Goal: Task Accomplishment & Management: Manage account settings

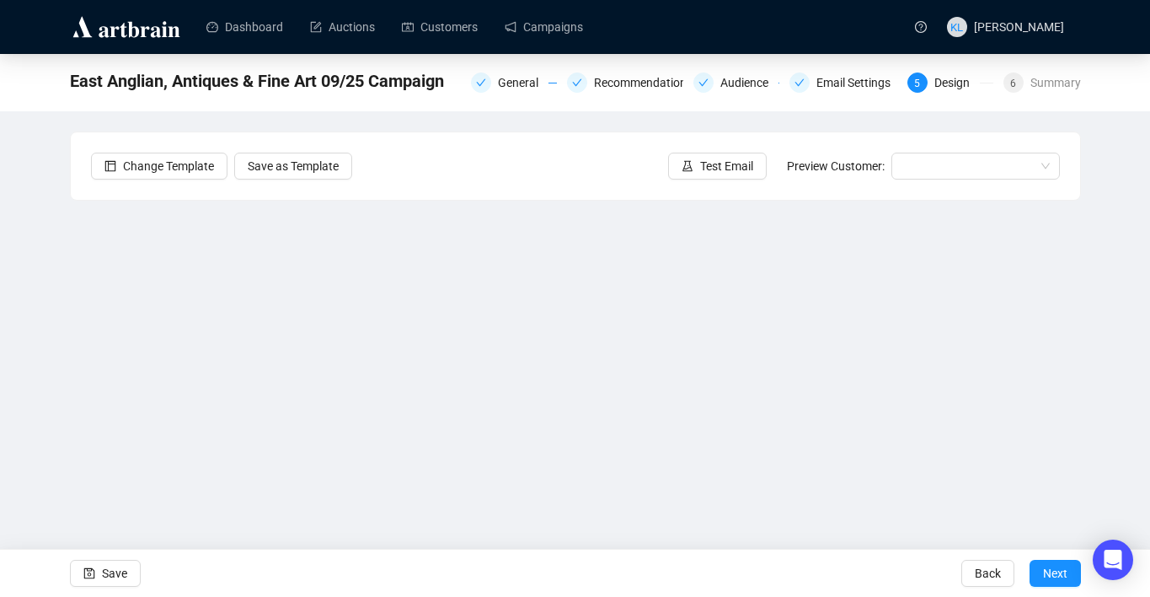
scroll to position [30, 0]
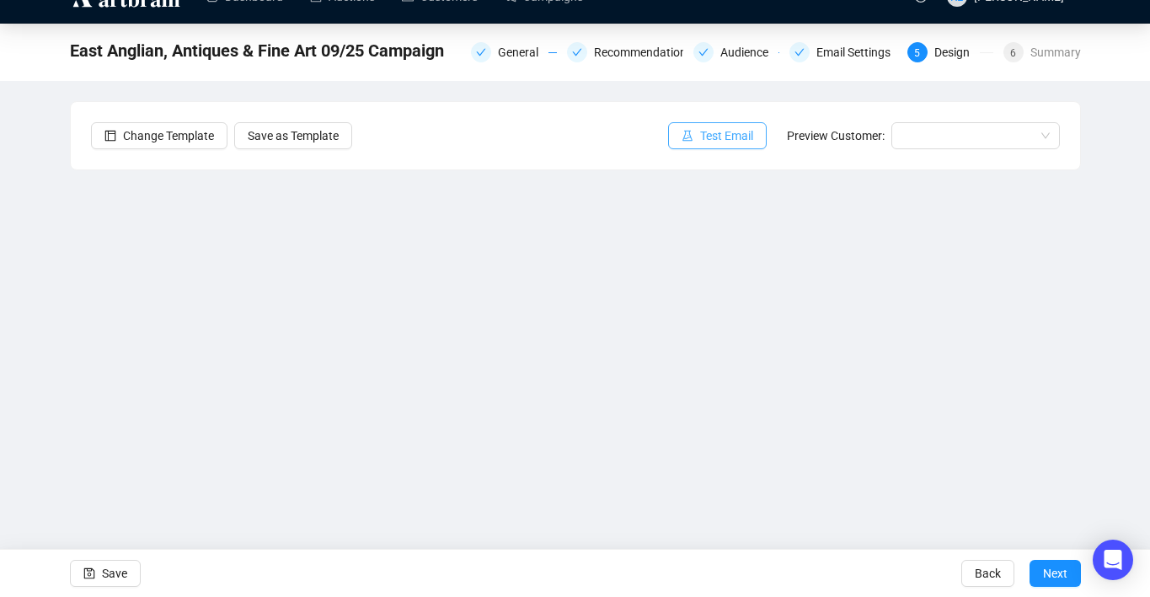
click at [682, 134] on icon "experiment" at bounding box center [688, 136] width 12 height 12
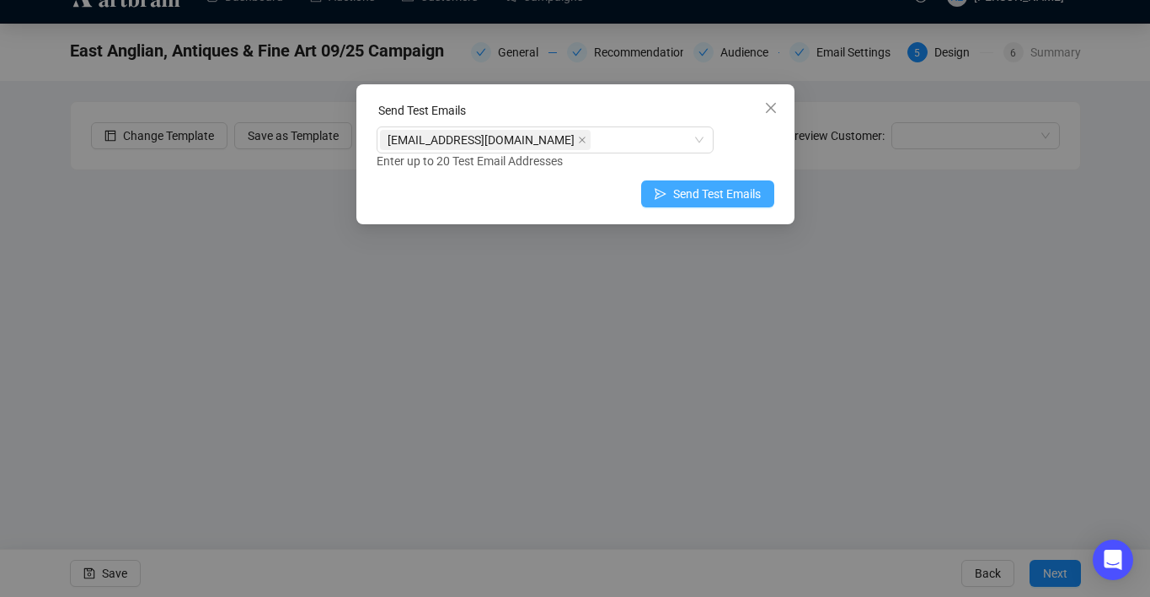
click at [713, 190] on span "Send Test Emails" at bounding box center [717, 194] width 88 height 19
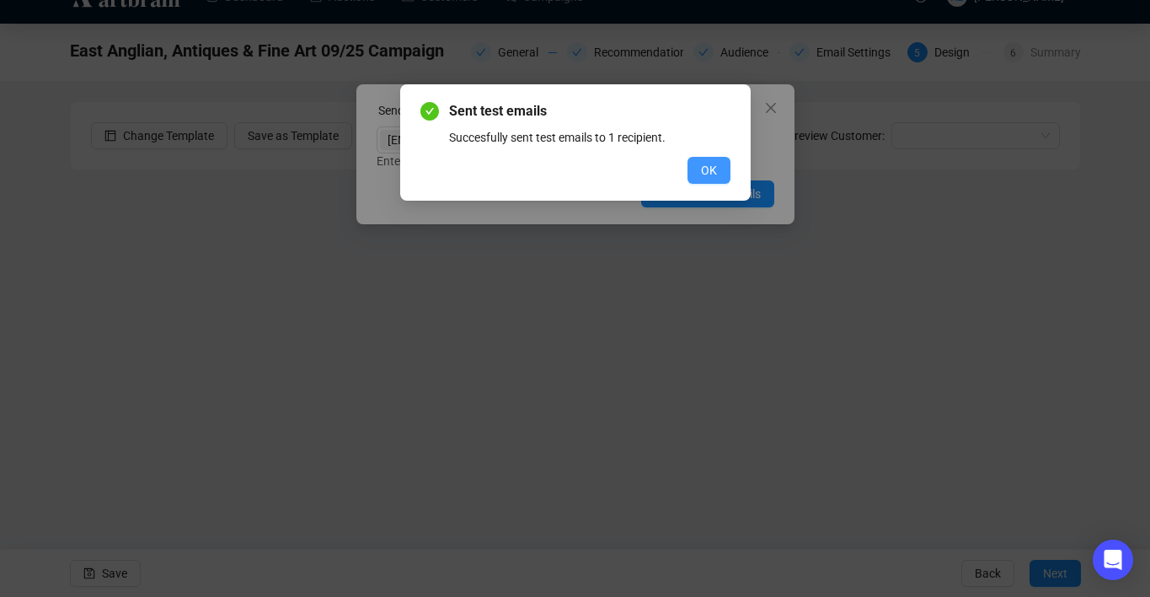
click at [702, 164] on span "OK" at bounding box center [709, 170] width 16 height 19
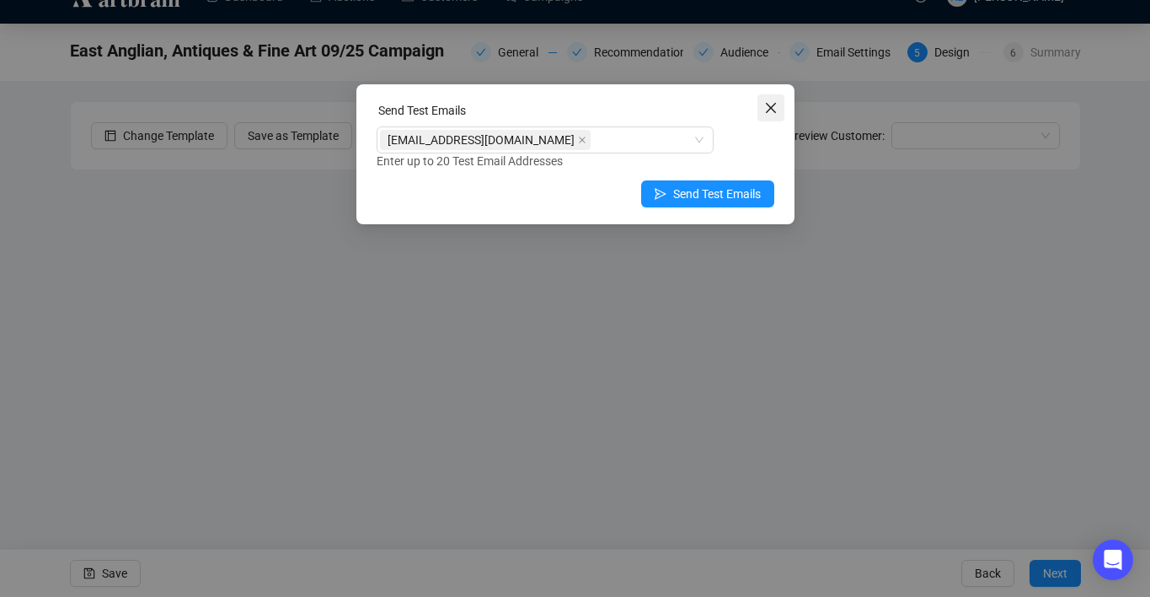
click at [771, 112] on icon "close" at bounding box center [770, 107] width 13 height 13
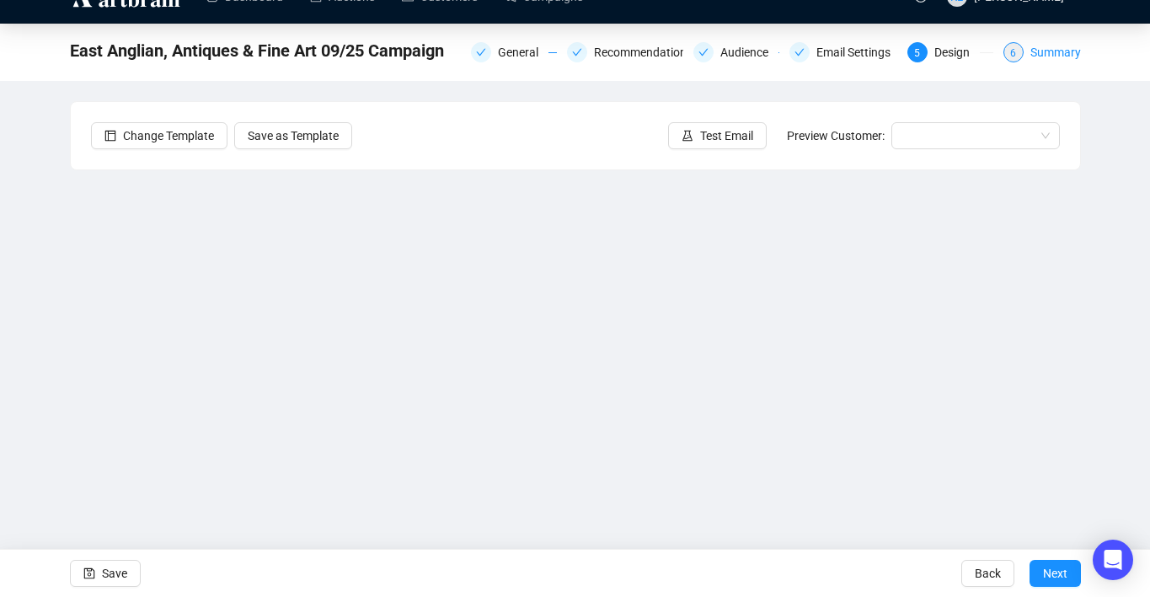
click at [1028, 56] on div "6 Summary" at bounding box center [1043, 52] width 78 height 20
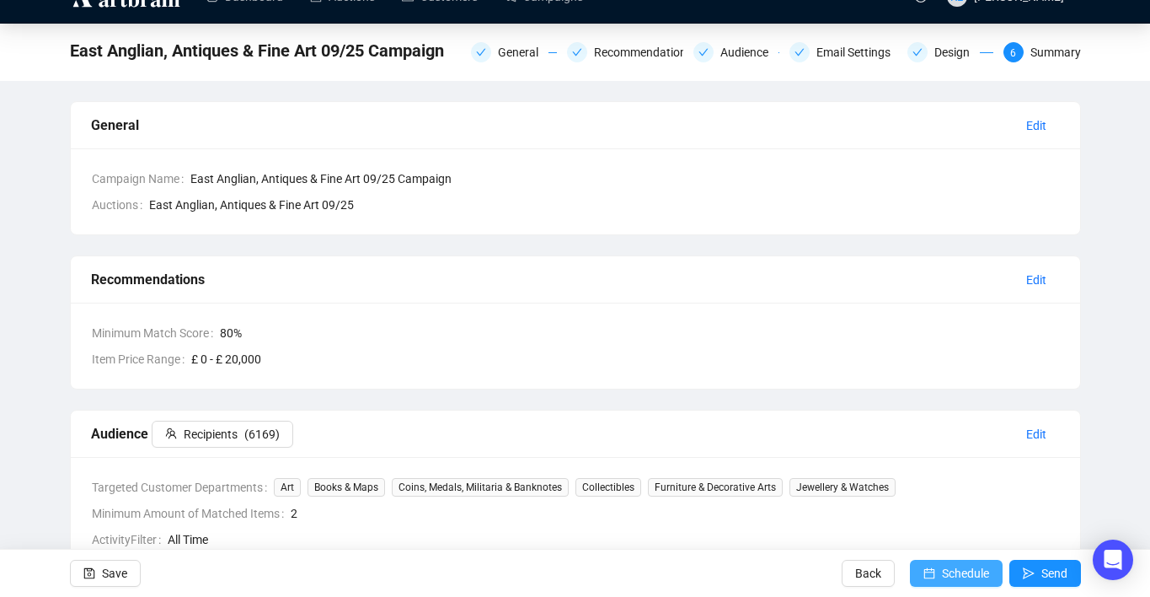
click at [968, 565] on span "Schedule" at bounding box center [965, 572] width 47 height 47
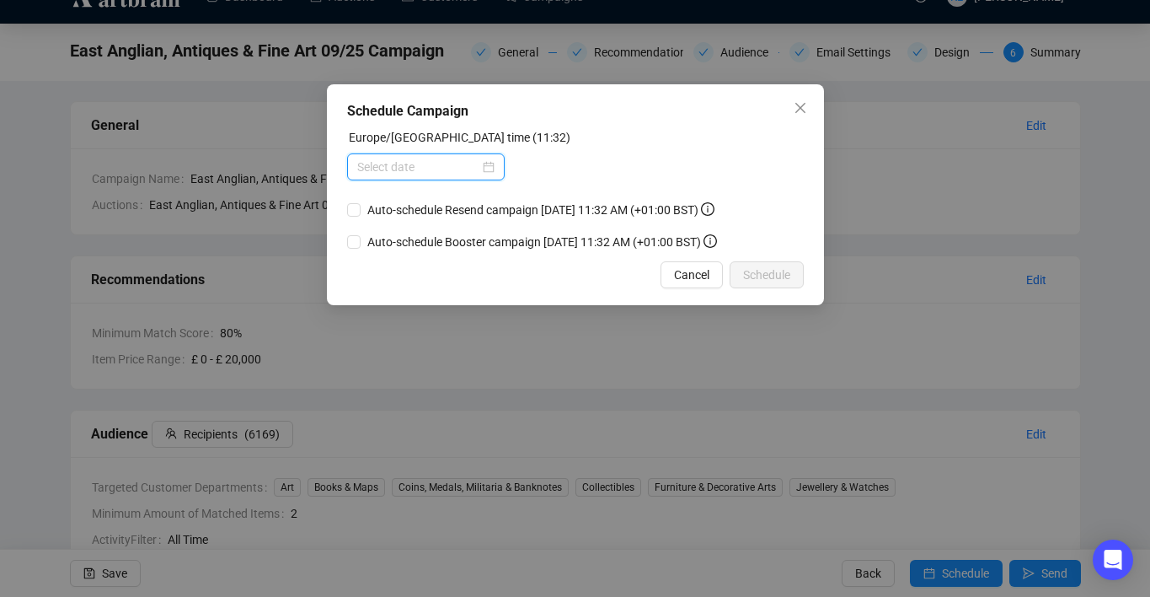
click at [423, 170] on input at bounding box center [418, 167] width 122 height 19
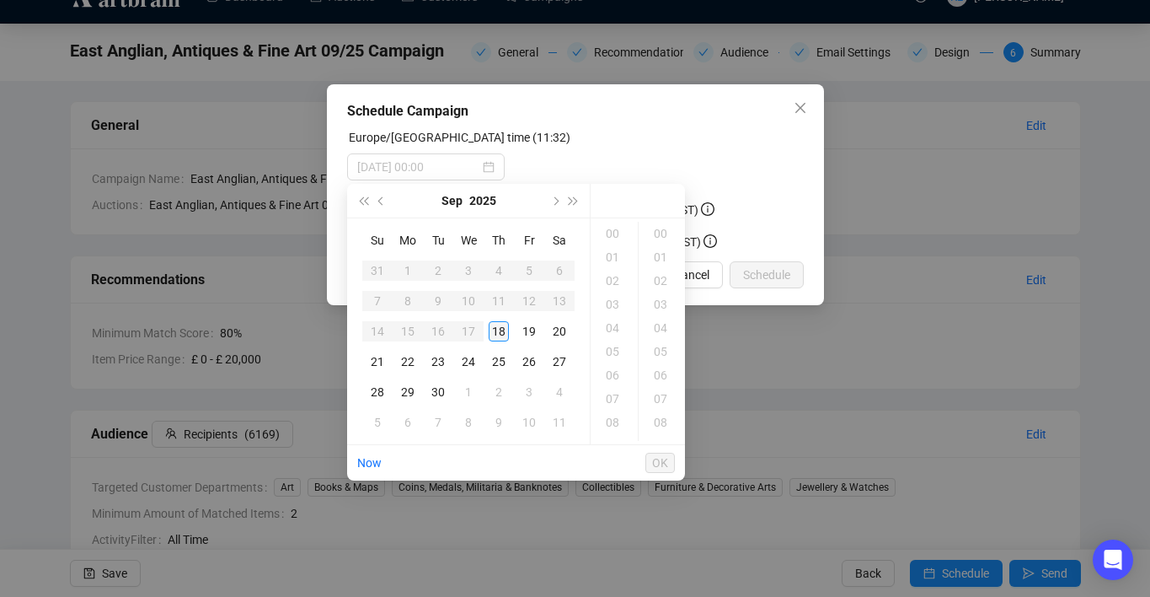
click at [495, 326] on div "18" at bounding box center [499, 331] width 20 height 20
click at [611, 319] on div "19" at bounding box center [614, 321] width 40 height 24
click at [665, 341] on div "10" at bounding box center [662, 338] width 40 height 24
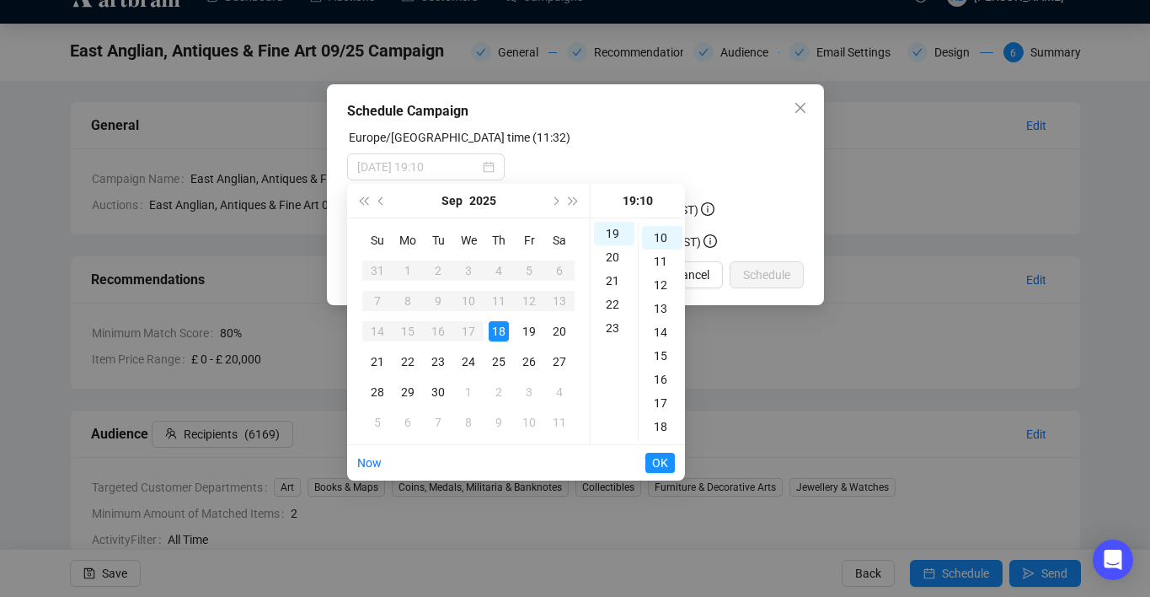
scroll to position [236, 0]
type input "[DATE] 19:10"
click at [657, 463] on span "OK" at bounding box center [660, 463] width 16 height 32
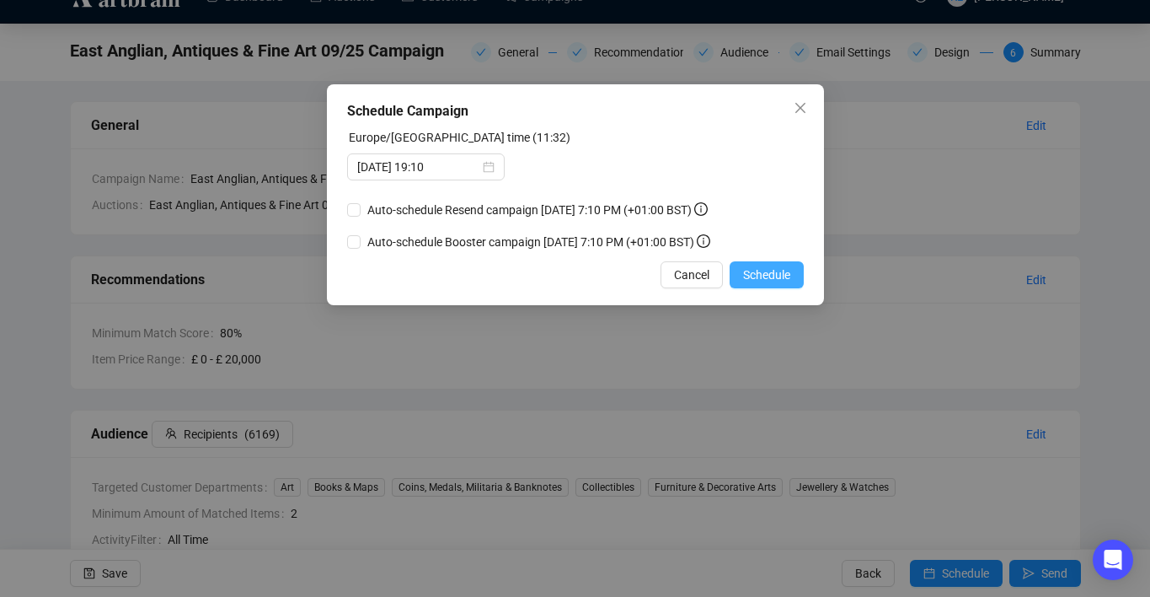
click at [773, 284] on span "Schedule" at bounding box center [766, 274] width 47 height 19
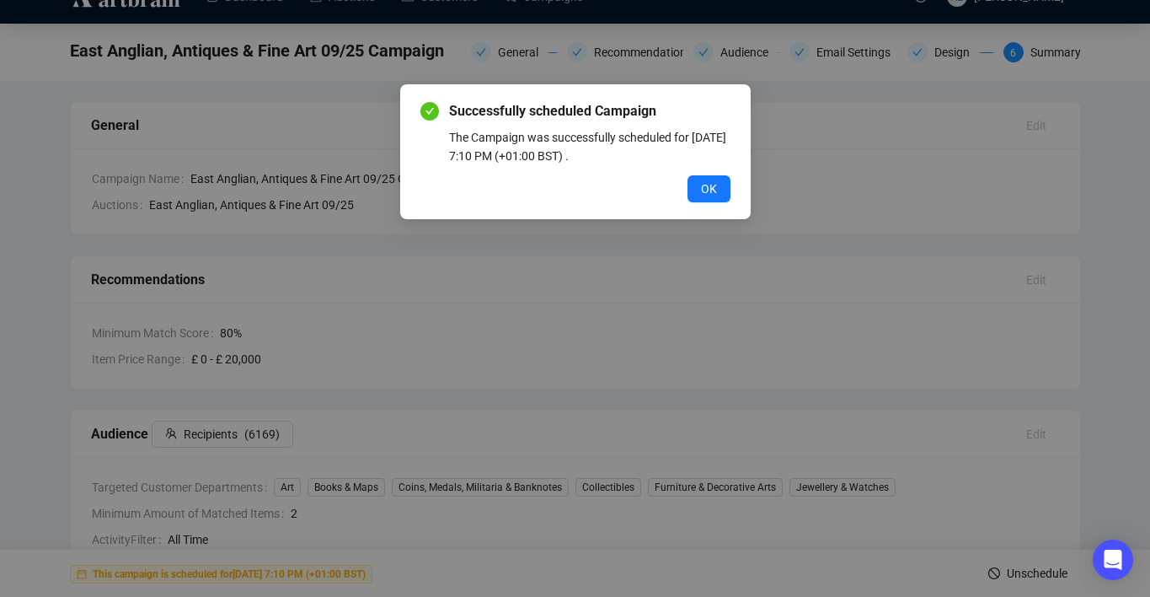
click at [711, 205] on div "Successfully scheduled Campaign The Campaign was successfully scheduled for [DA…" at bounding box center [575, 151] width 351 height 135
click at [708, 193] on span "OK" at bounding box center [709, 188] width 16 height 19
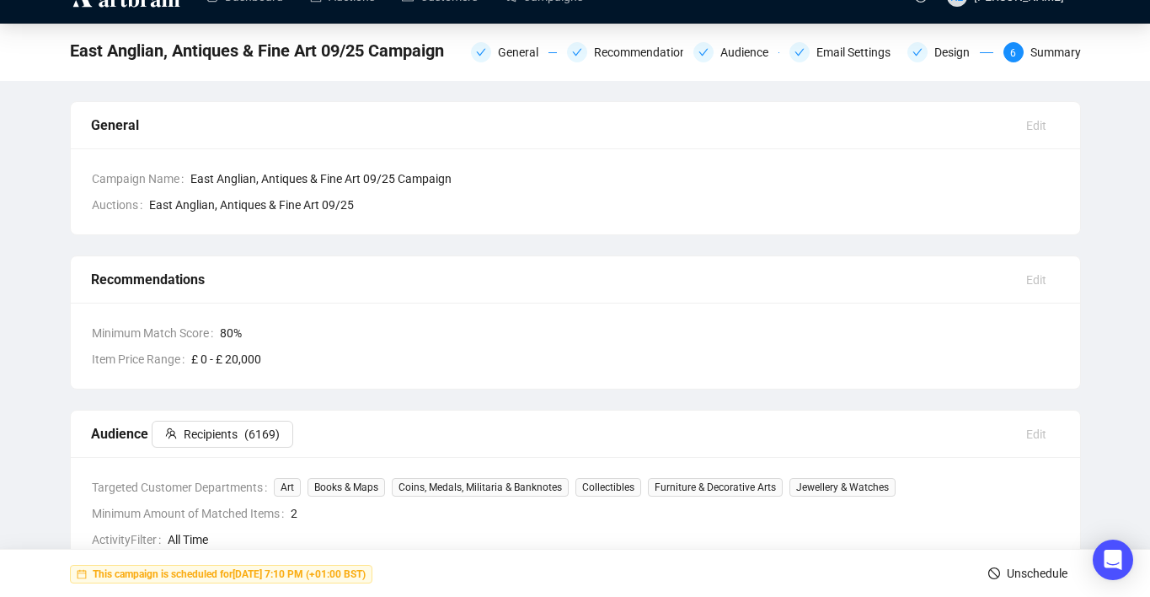
scroll to position [0, 0]
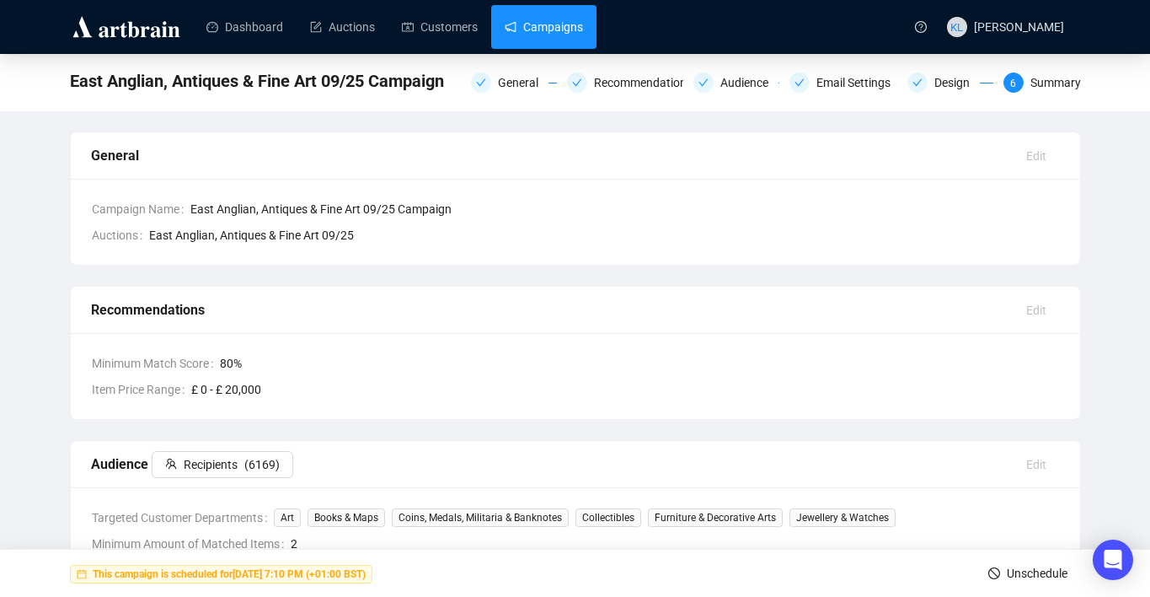
click at [555, 37] on link "Campaigns" at bounding box center [544, 27] width 78 height 44
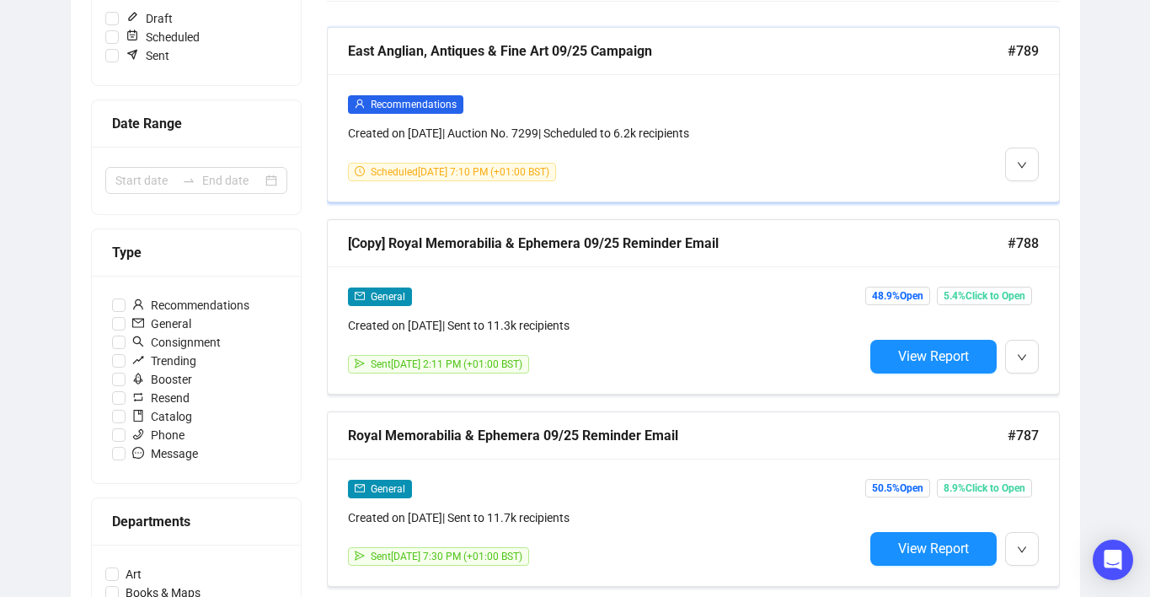
scroll to position [286, 0]
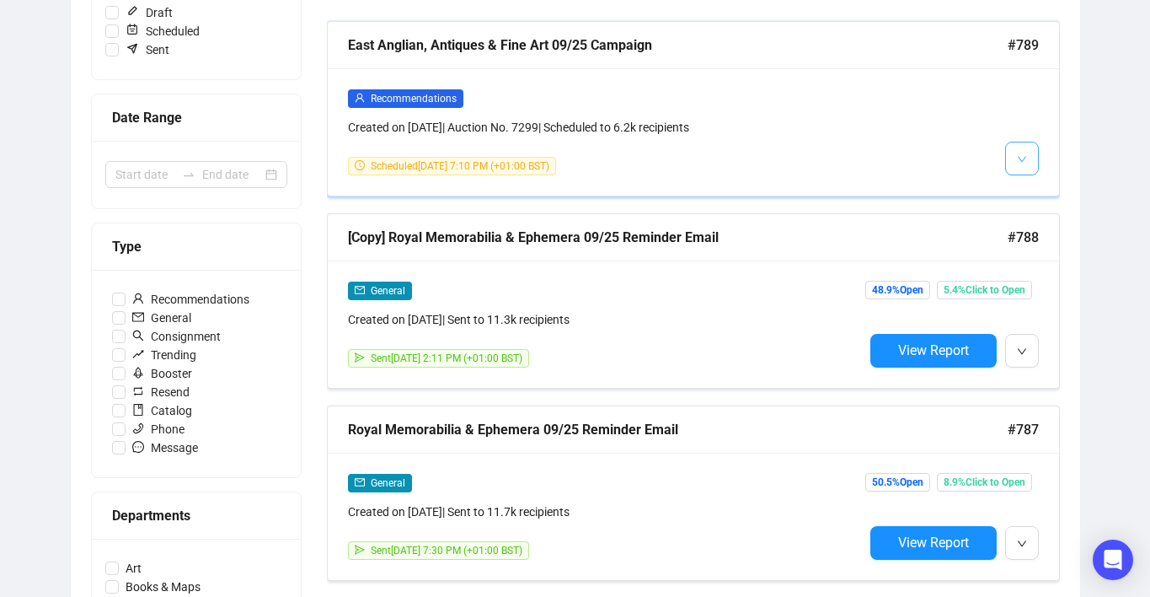
click at [1023, 162] on icon "down" at bounding box center [1022, 159] width 10 height 10
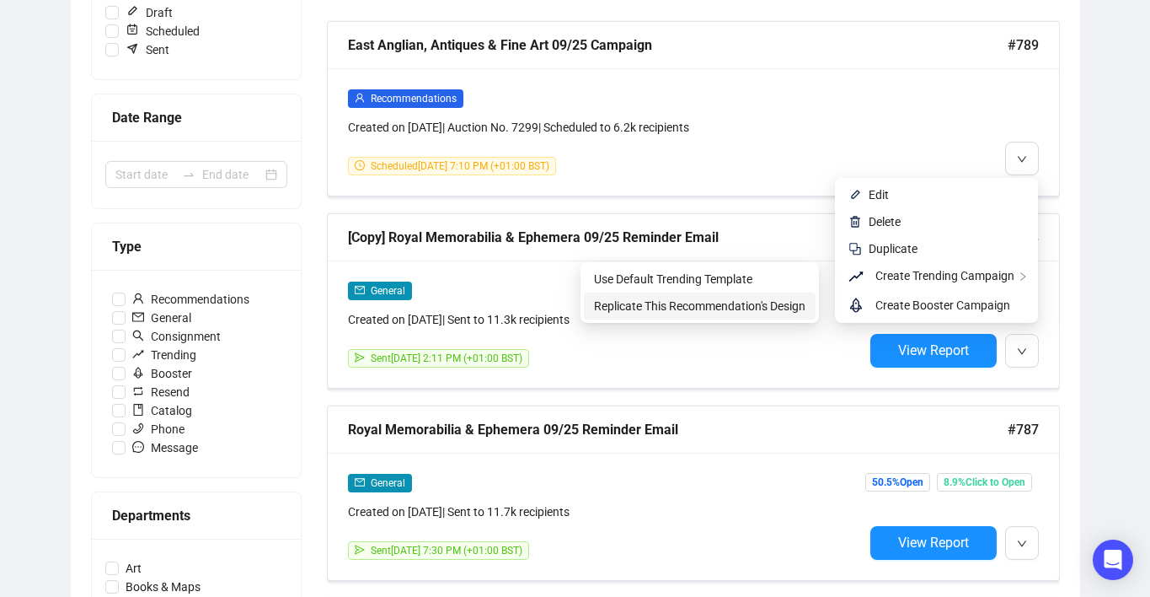
click at [806, 297] on span "Replicate This Recommendation's Design" at bounding box center [700, 306] width 212 height 19
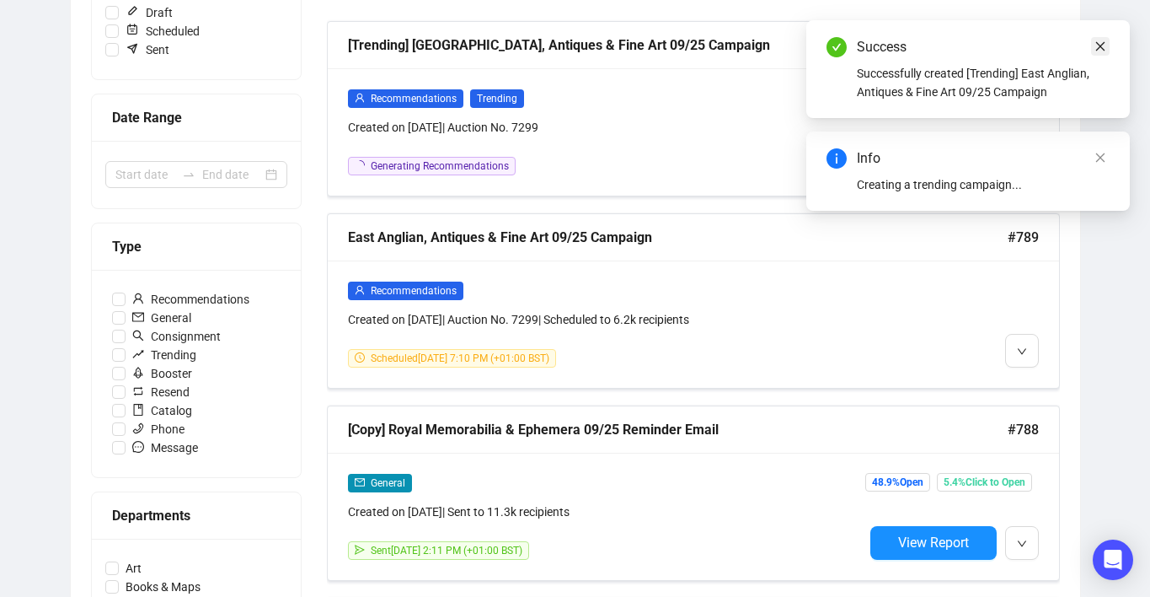
click at [1093, 52] on link "Close" at bounding box center [1100, 46] width 19 height 19
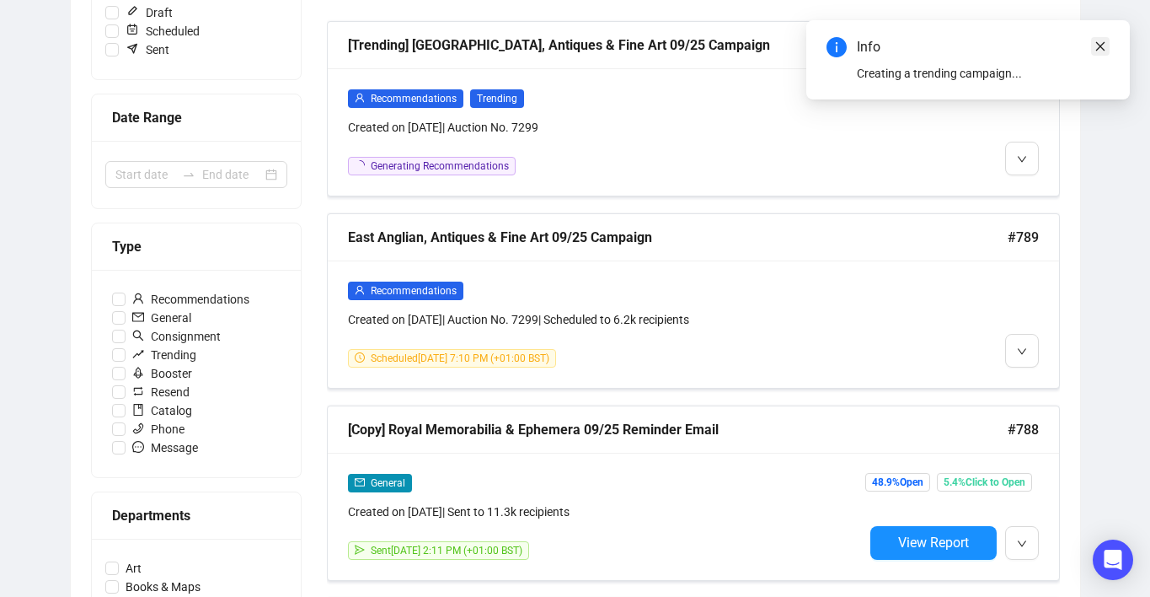
click at [1104, 51] on icon "close" at bounding box center [1101, 46] width 12 height 12
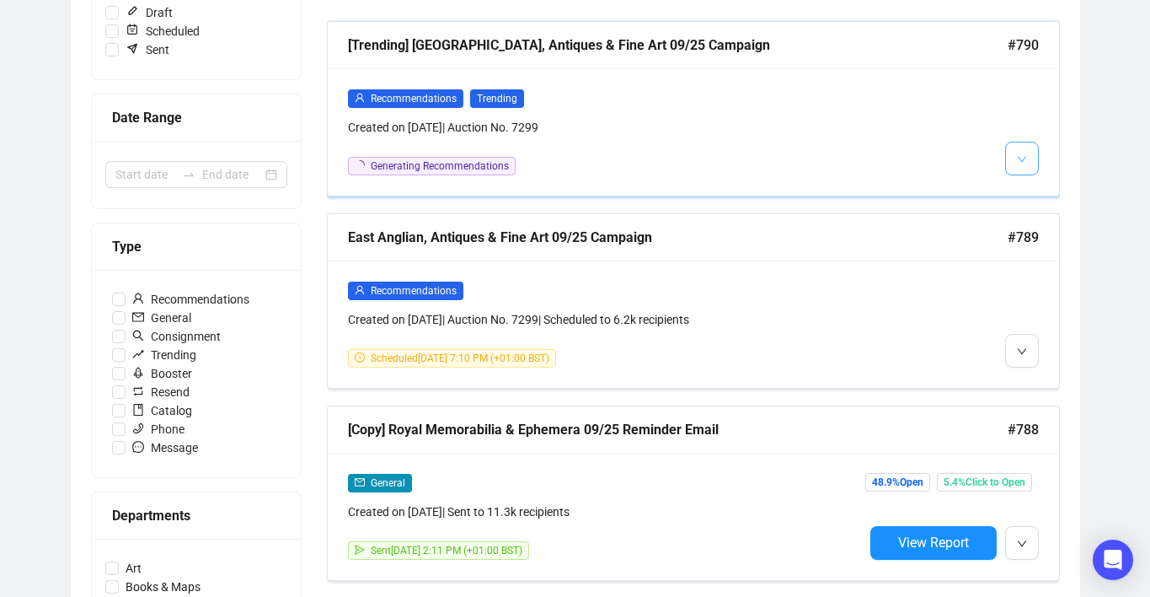
click at [1010, 168] on button "button" at bounding box center [1022, 159] width 34 height 34
click at [1021, 164] on span "button" at bounding box center [1022, 157] width 10 height 21
click at [1029, 195] on img at bounding box center [1025, 194] width 13 height 13
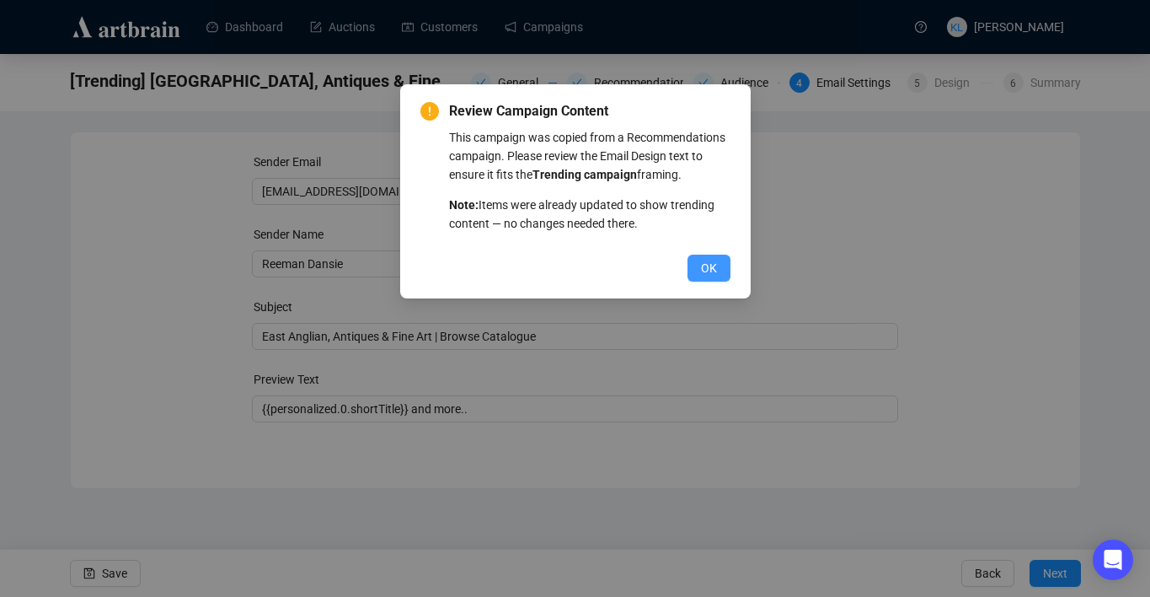
click at [706, 277] on span "OK" at bounding box center [709, 268] width 16 height 19
click at [709, 273] on button "OK" at bounding box center [709, 267] width 43 height 27
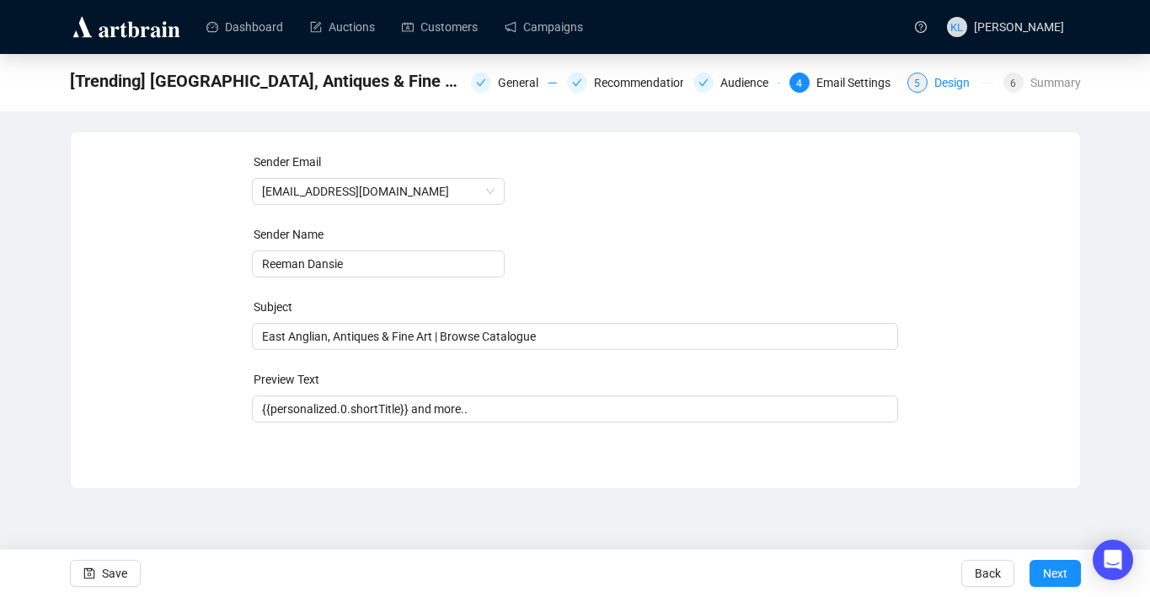
click at [935, 82] on div "Design" at bounding box center [958, 82] width 46 height 20
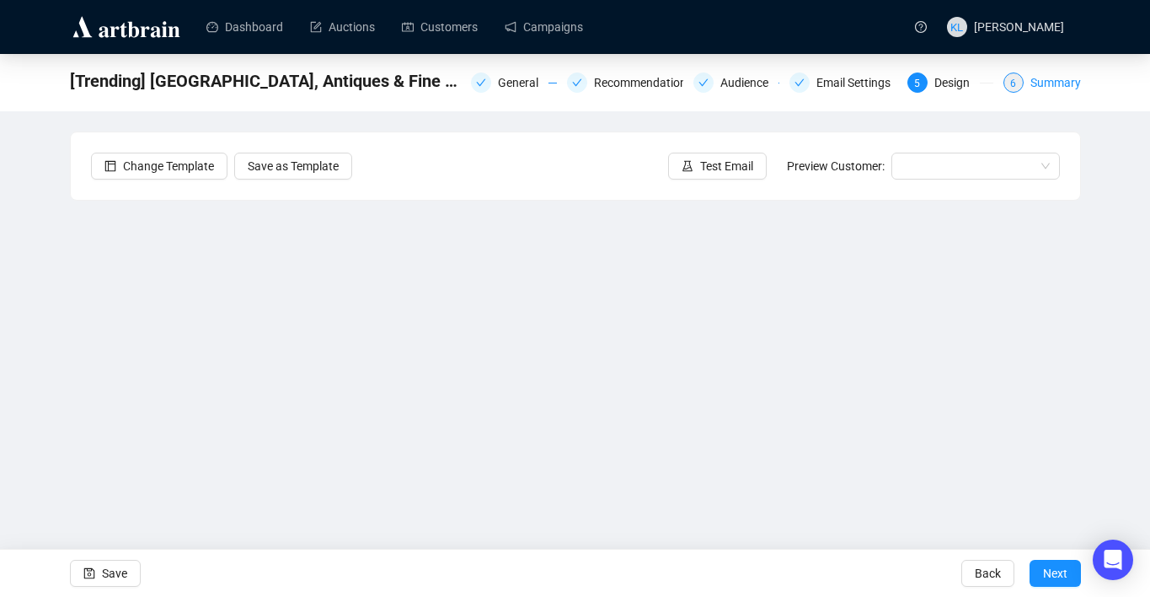
click at [1031, 81] on div "Summary" at bounding box center [1056, 82] width 51 height 20
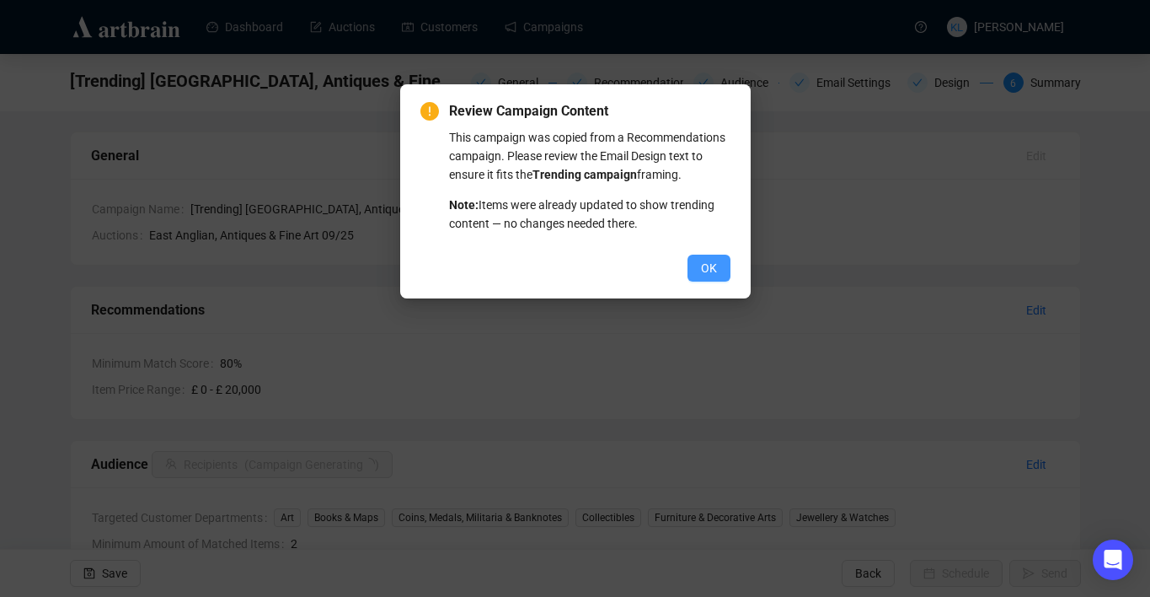
click at [712, 277] on span "OK" at bounding box center [709, 268] width 16 height 19
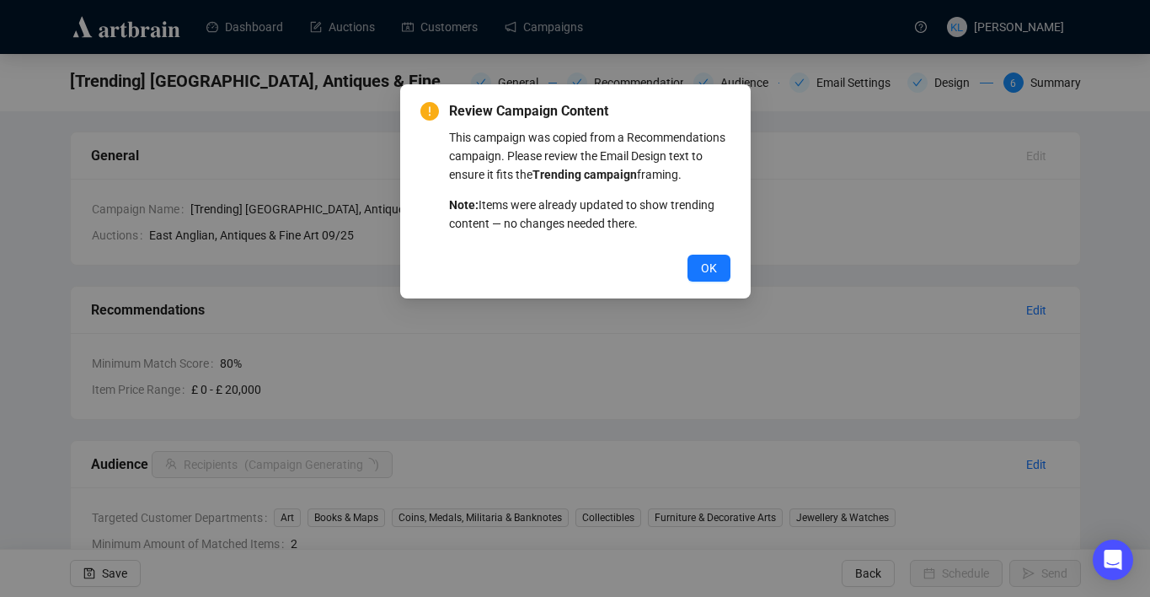
click at [712, 277] on span "OK" at bounding box center [709, 268] width 16 height 19
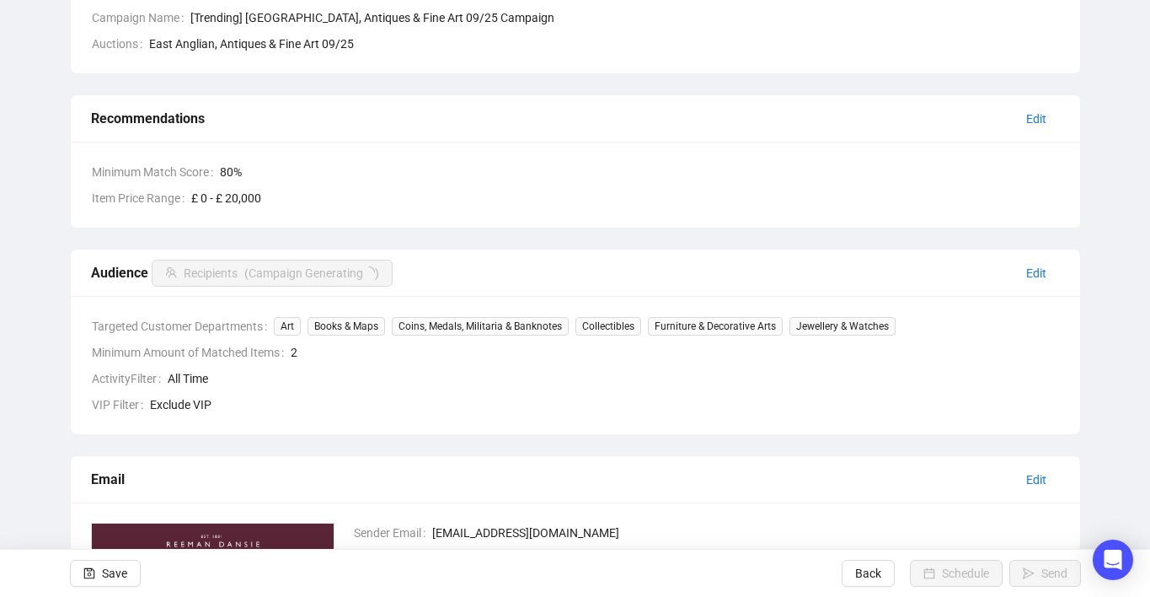
scroll to position [198, 0]
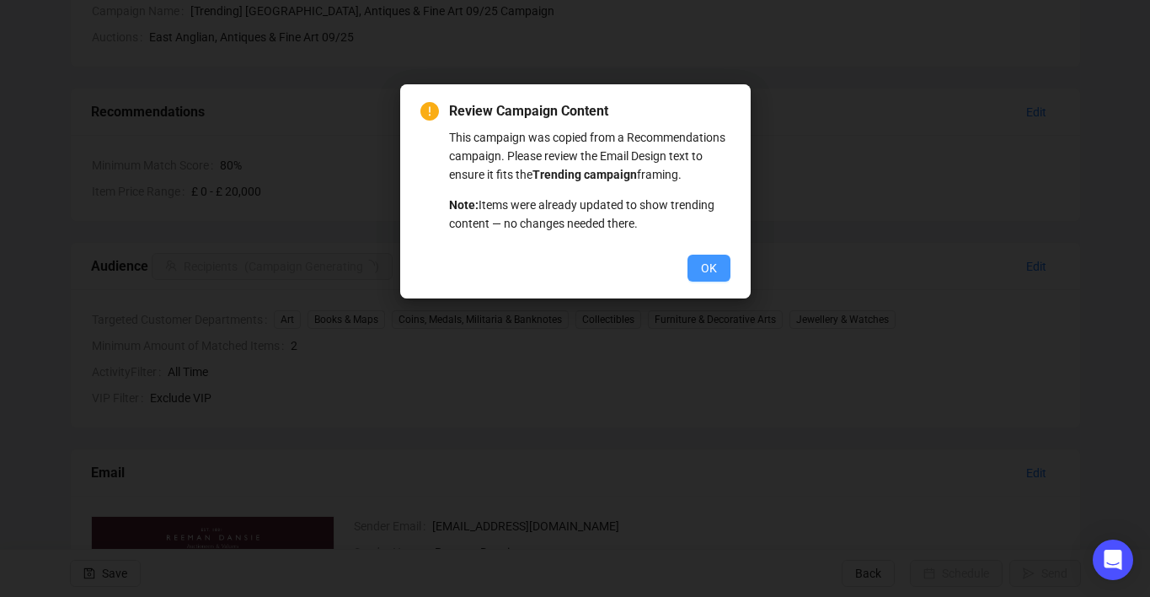
click at [720, 281] on button "OK" at bounding box center [709, 267] width 43 height 27
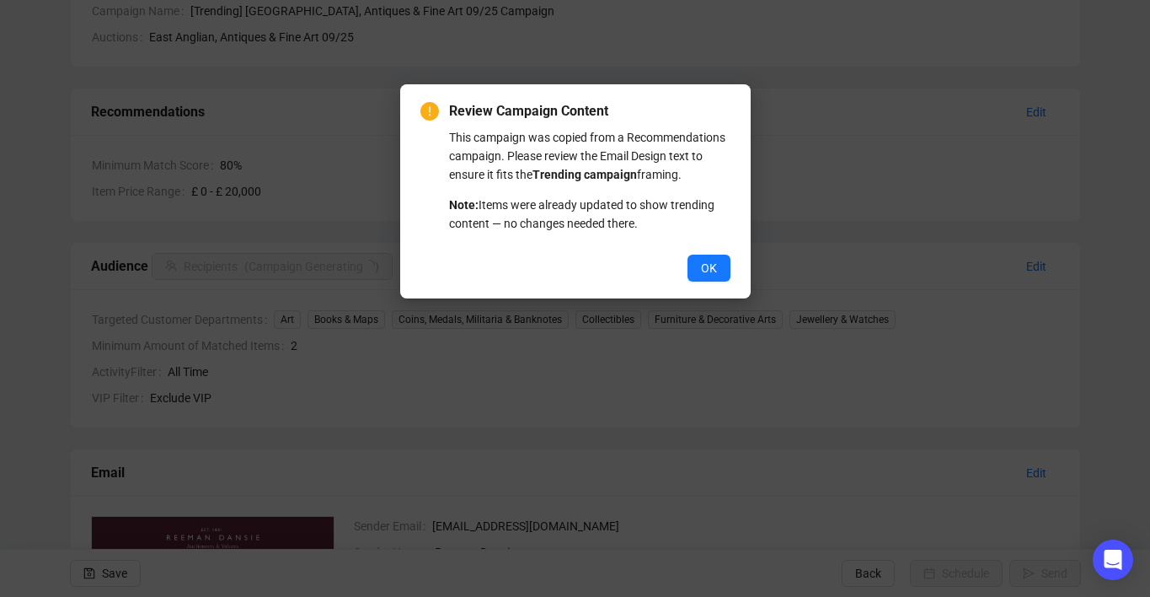
click at [720, 281] on button "OK" at bounding box center [709, 267] width 43 height 27
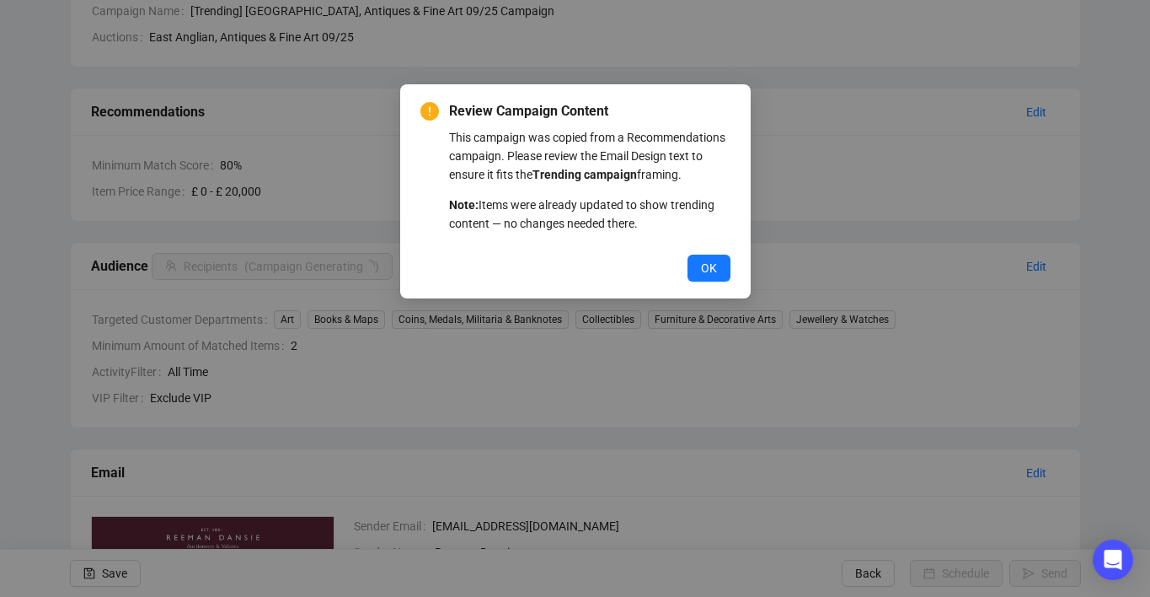
click at [720, 281] on button "OK" at bounding box center [709, 267] width 43 height 27
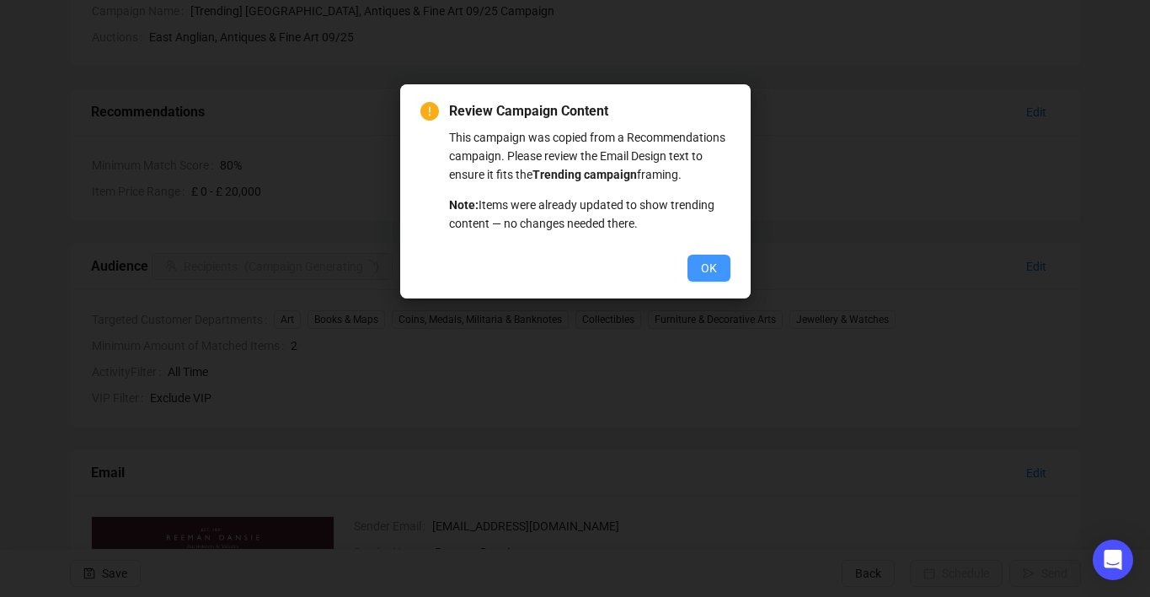
click at [702, 277] on span "OK" at bounding box center [709, 268] width 16 height 19
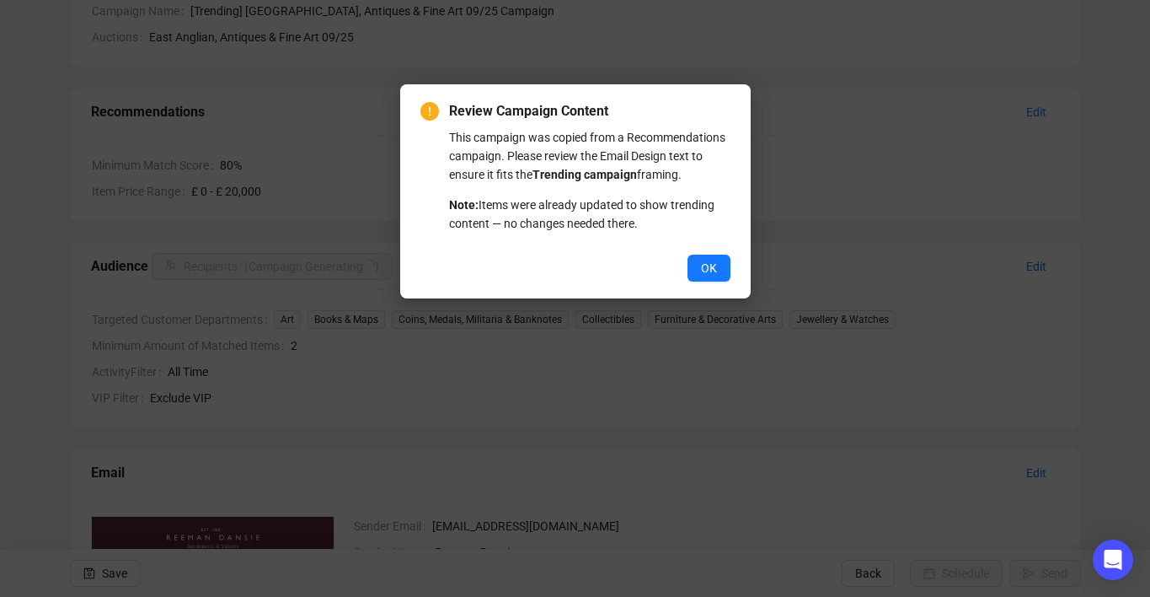
click at [702, 277] on span "OK" at bounding box center [709, 268] width 16 height 19
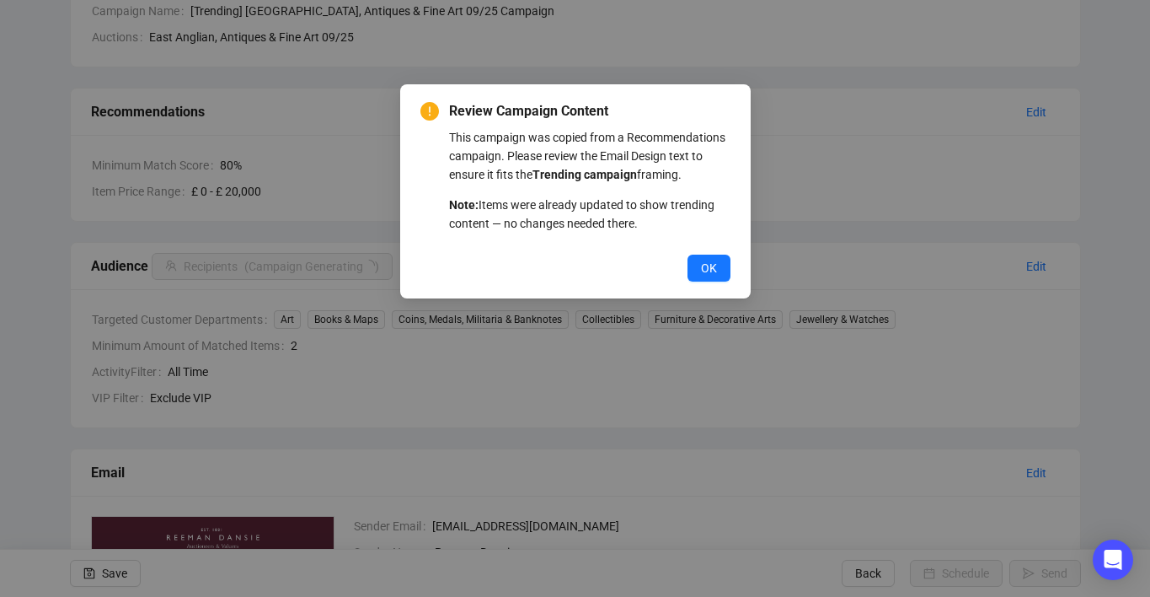
click at [702, 277] on span "OK" at bounding box center [709, 268] width 16 height 19
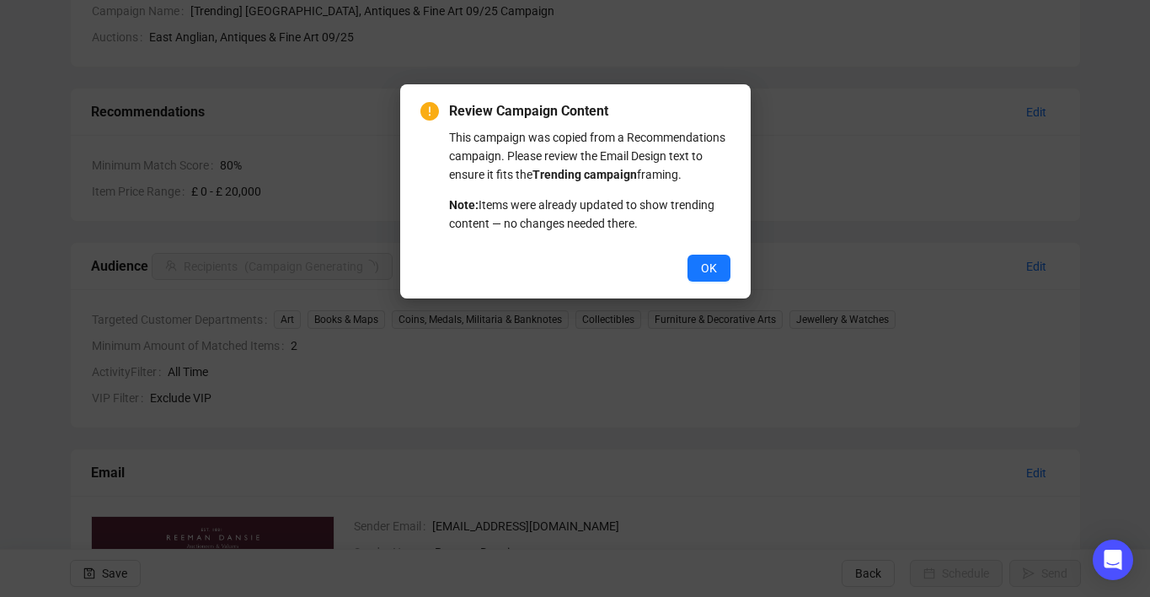
click at [702, 277] on span "OK" at bounding box center [709, 268] width 16 height 19
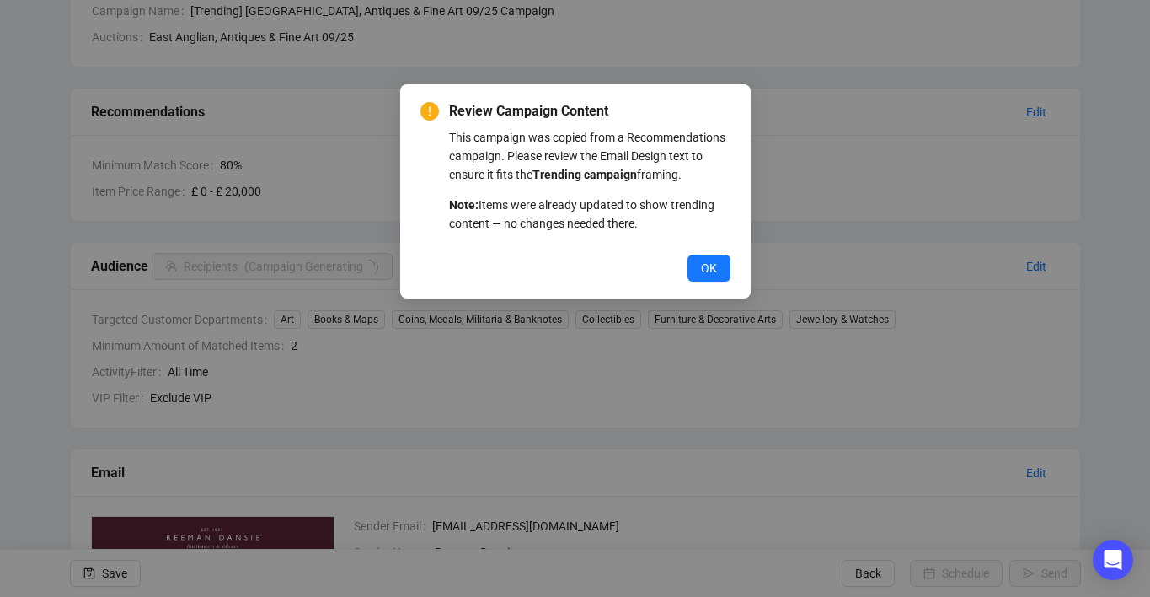
click at [702, 277] on span "OK" at bounding box center [709, 268] width 16 height 19
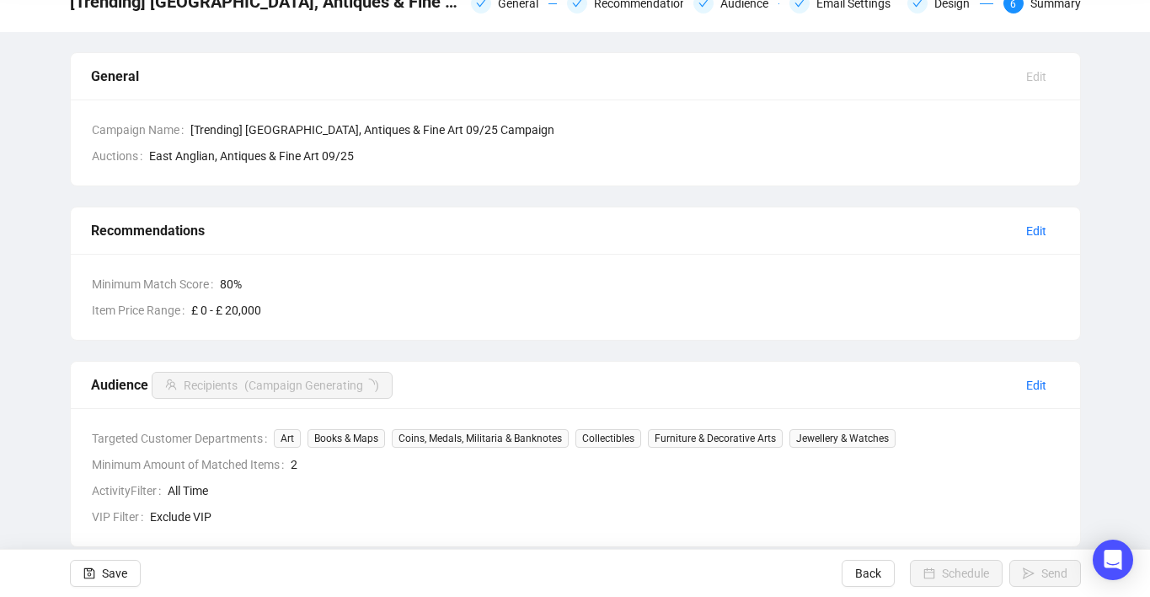
scroll to position [0, 0]
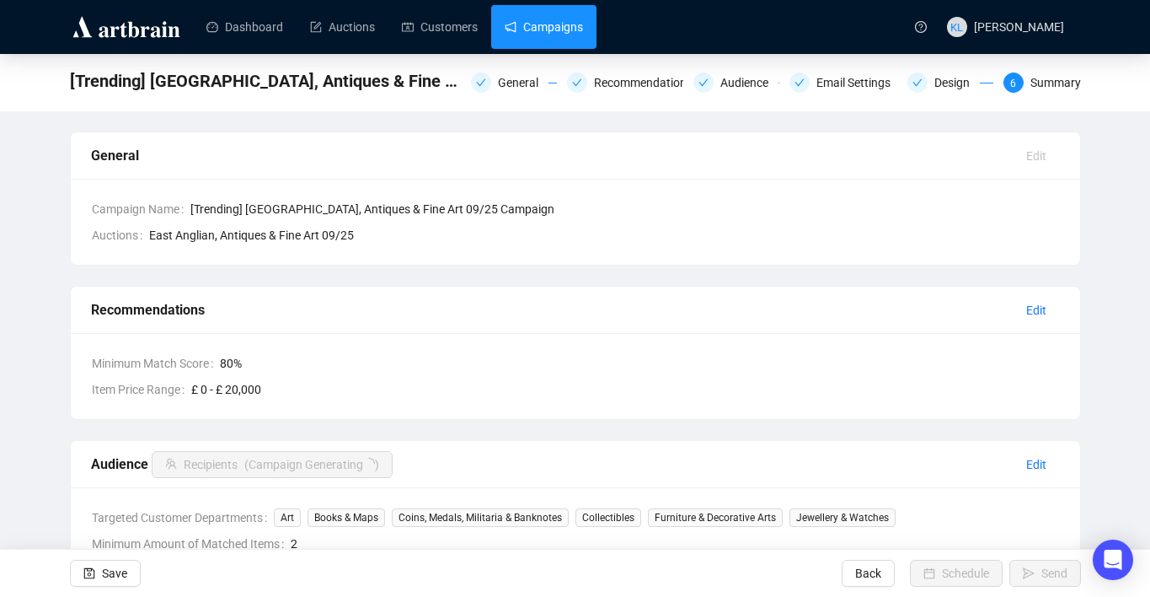
click at [560, 29] on link "Campaigns" at bounding box center [544, 27] width 78 height 44
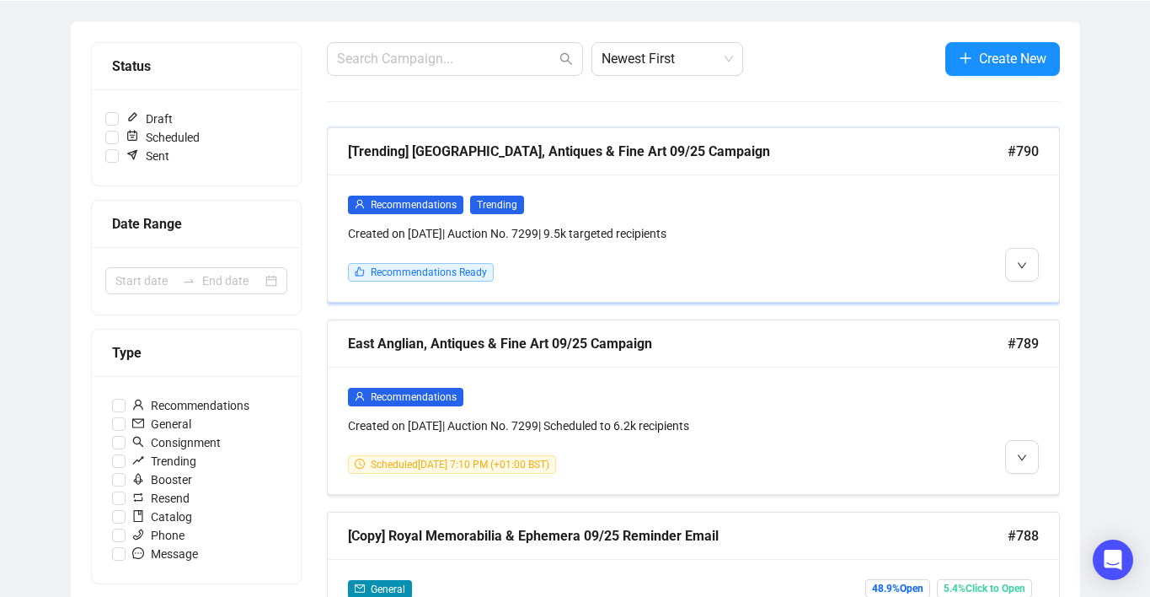
scroll to position [212, 0]
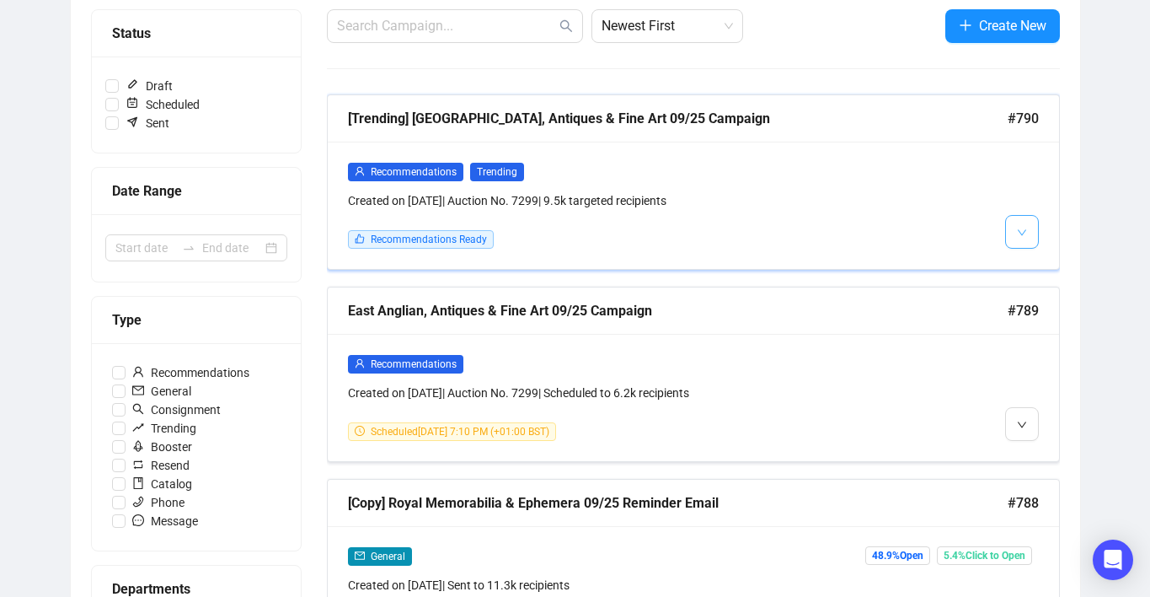
click at [1013, 231] on button "button" at bounding box center [1022, 232] width 34 height 34
click at [1022, 260] on li "Edit" at bounding box center [1045, 267] width 72 height 27
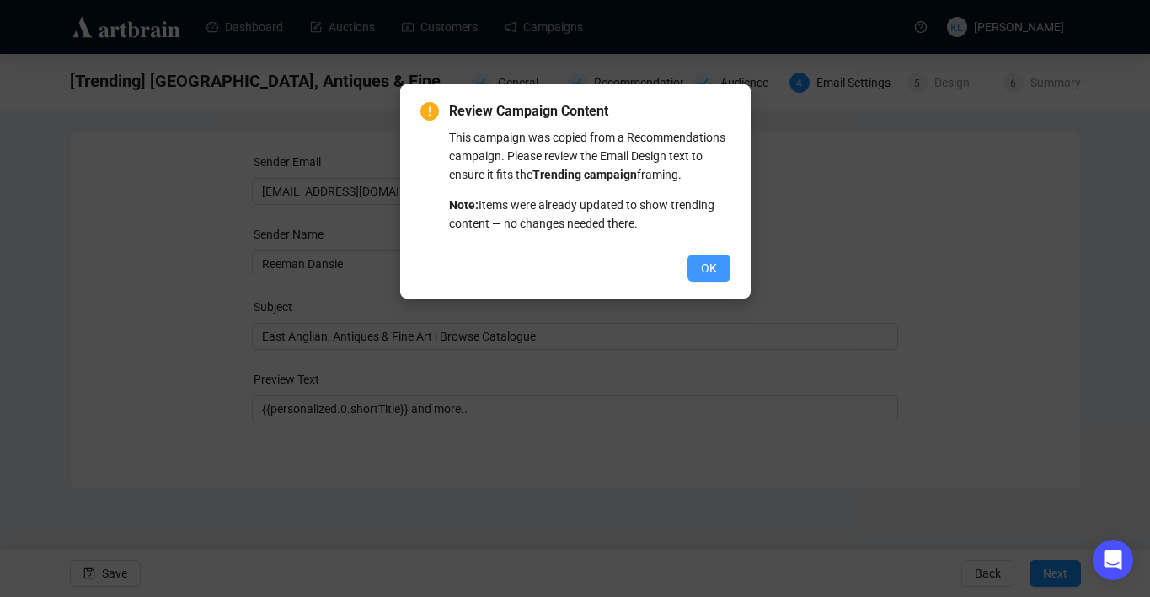
click at [715, 277] on span "OK" at bounding box center [709, 268] width 16 height 19
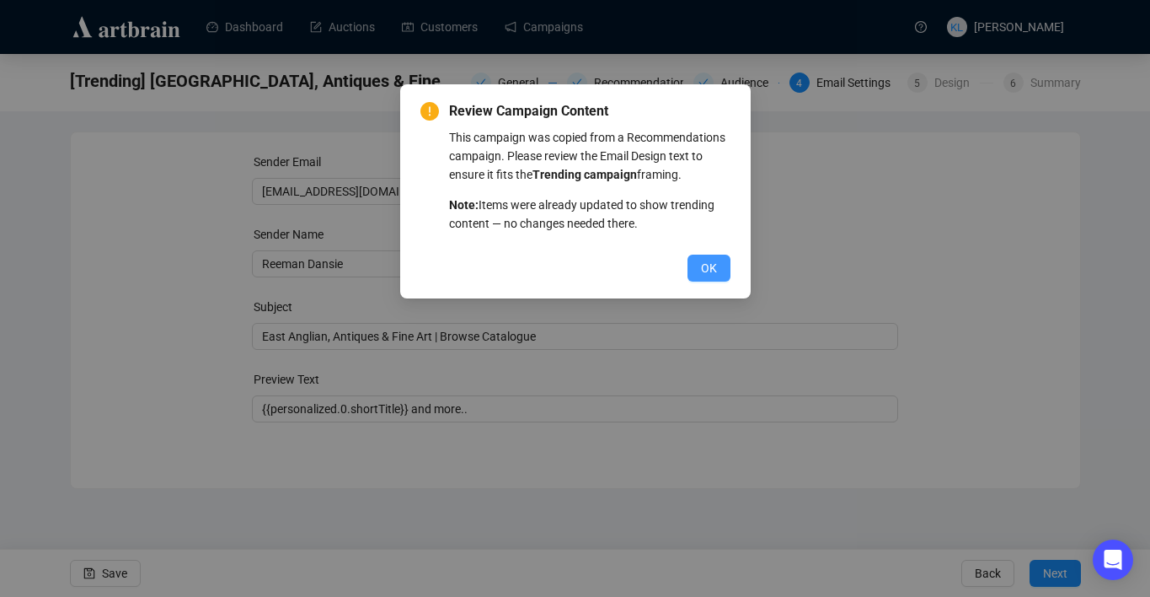
click at [712, 277] on span "OK" at bounding box center [709, 268] width 16 height 19
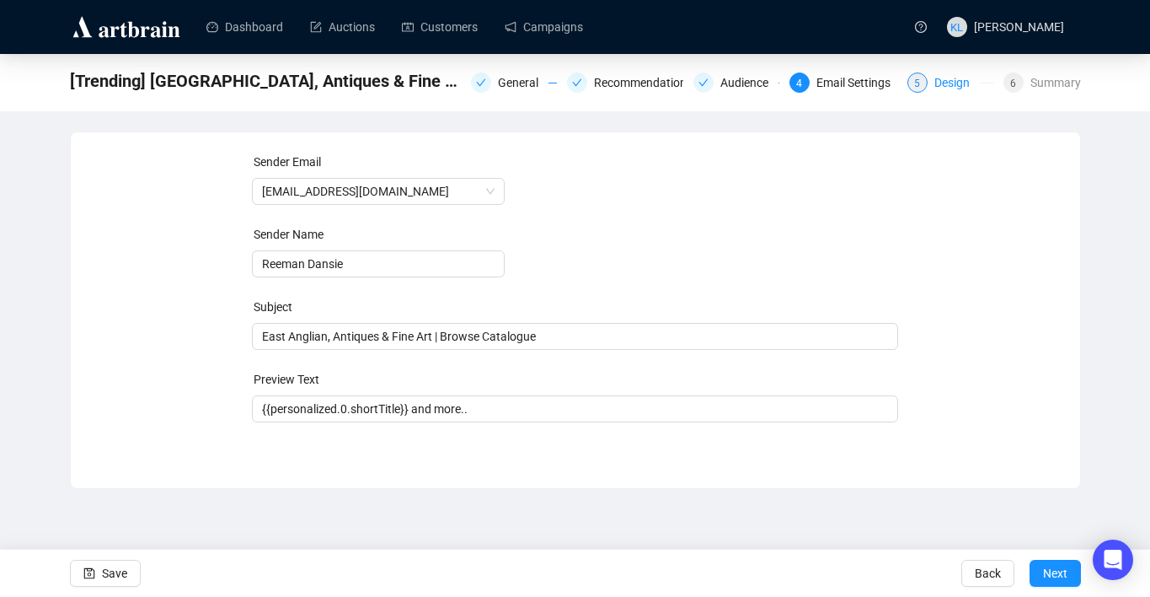
click at [908, 91] on div "5 Design" at bounding box center [951, 82] width 86 height 20
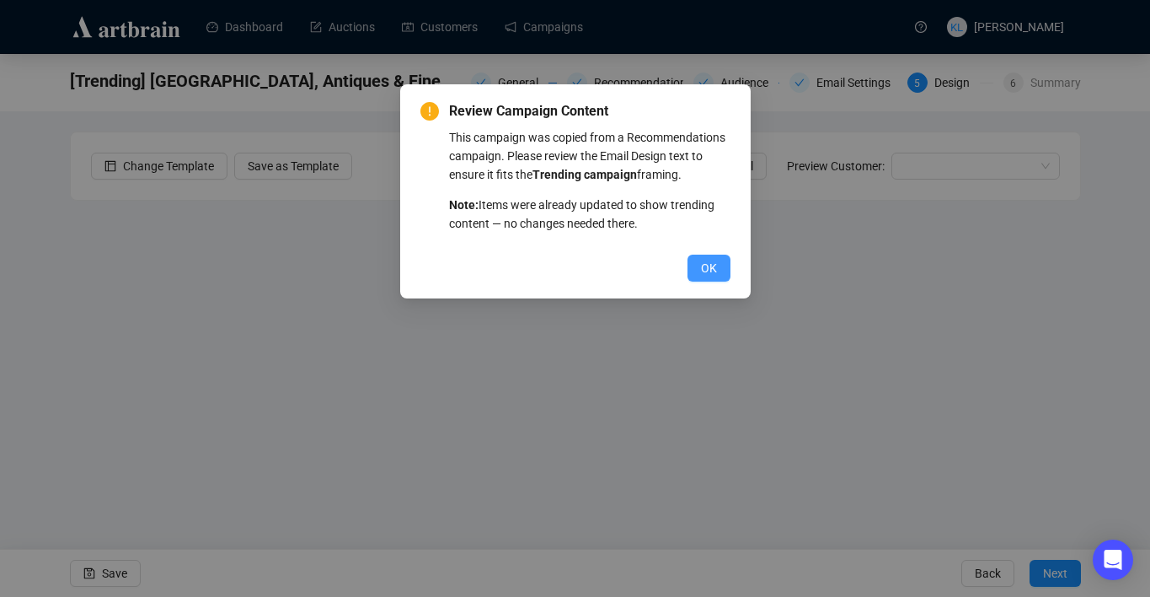
click at [696, 281] on button "OK" at bounding box center [709, 267] width 43 height 27
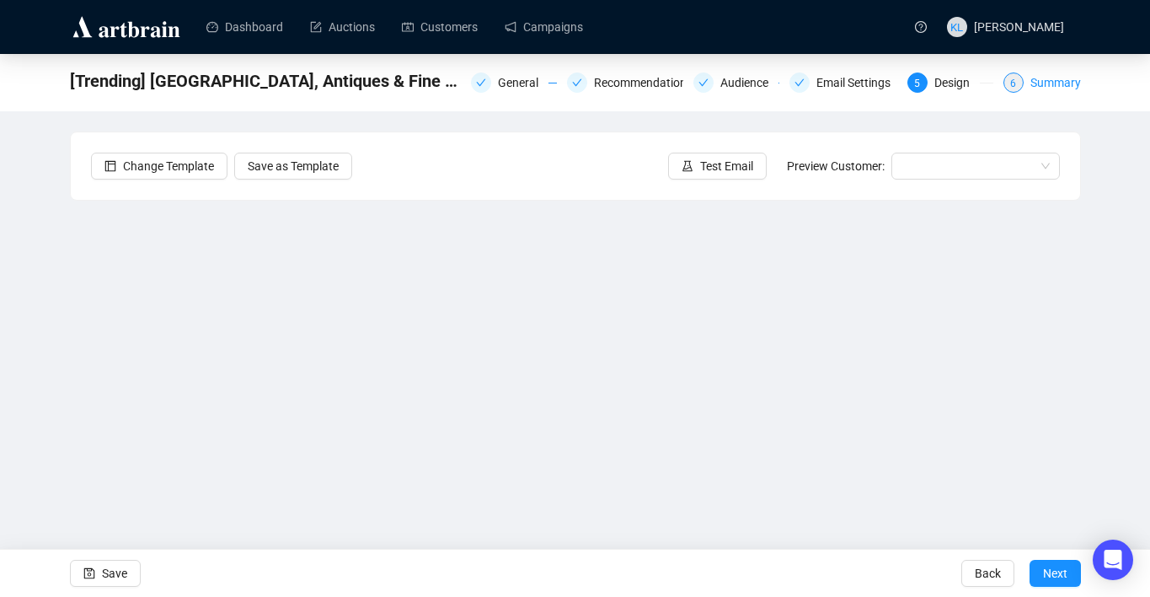
click at [1058, 89] on div "Summary" at bounding box center [1056, 82] width 51 height 20
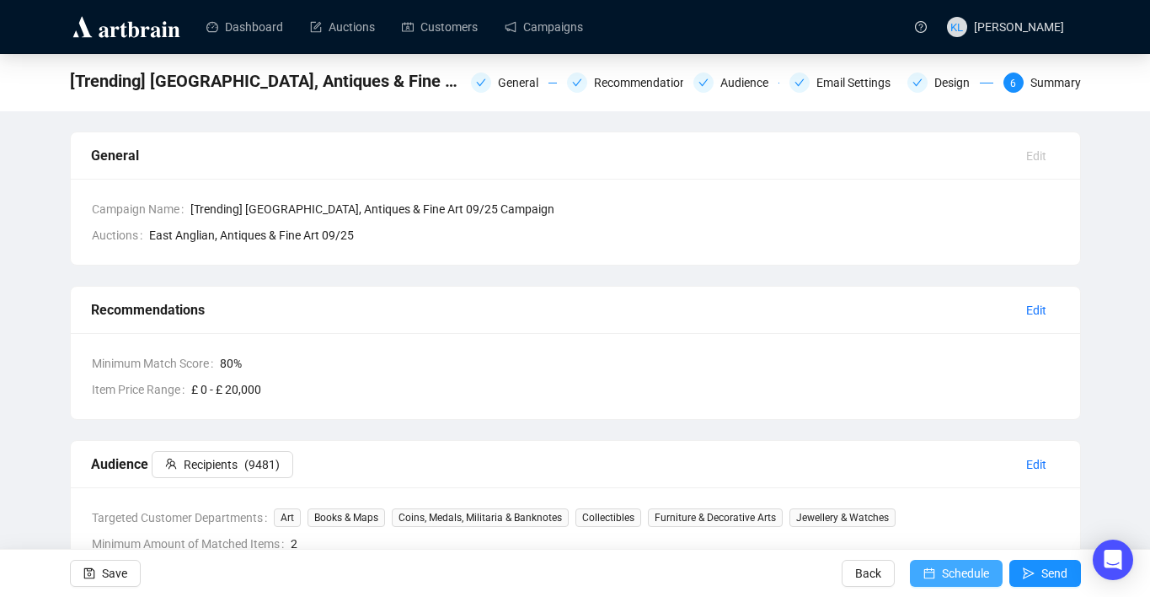
click at [961, 572] on span "Schedule" at bounding box center [965, 572] width 47 height 47
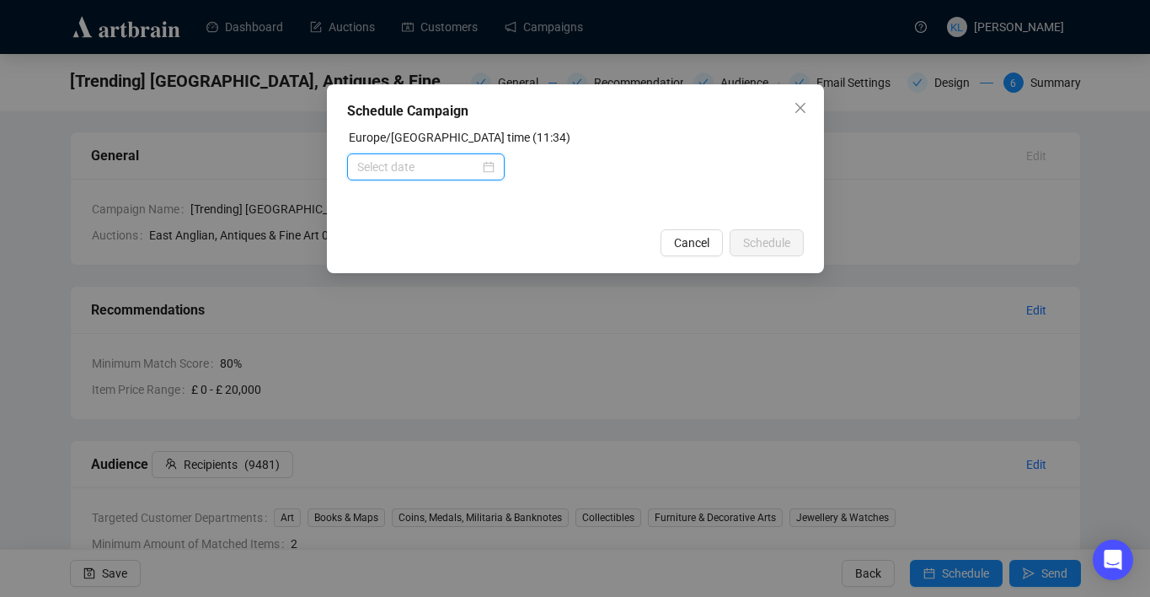
click at [436, 165] on input at bounding box center [418, 167] width 122 height 19
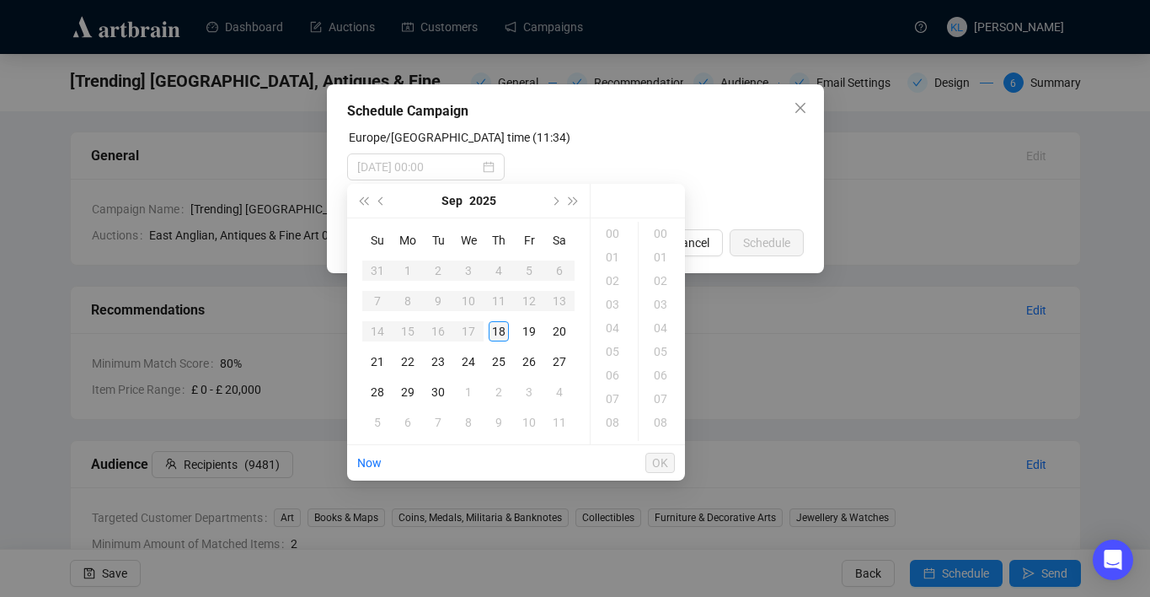
click at [496, 332] on div "18" at bounding box center [499, 331] width 20 height 20
click at [614, 393] on div "19" at bounding box center [614, 399] width 40 height 24
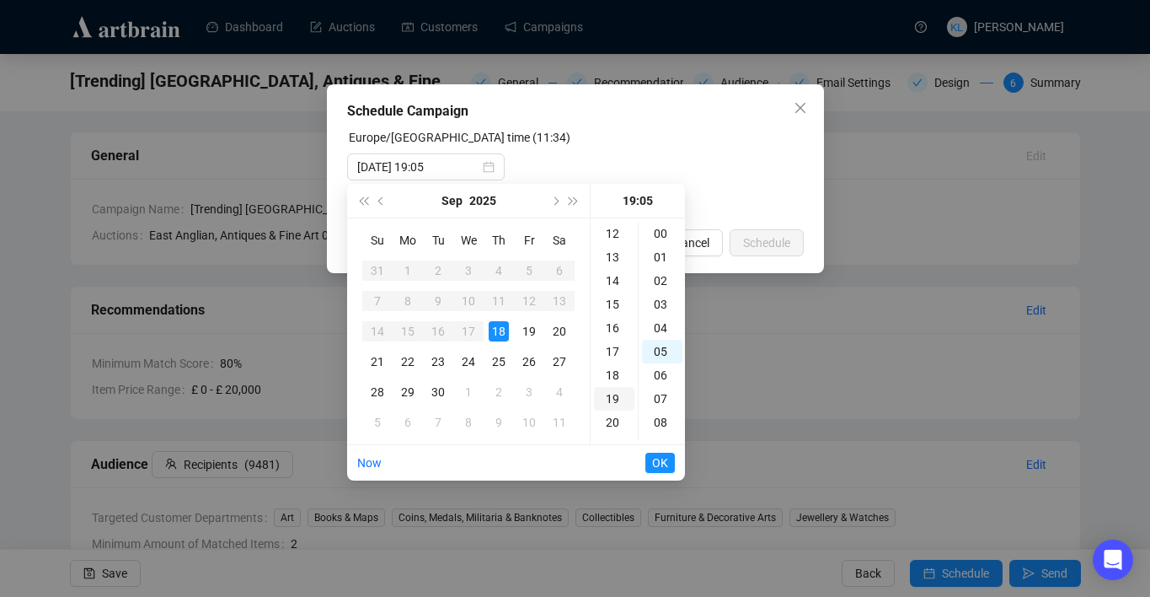
scroll to position [118, 0]
click at [661, 352] on div "10" at bounding box center [662, 352] width 40 height 24
type input "[DATE] 19:10"
click at [663, 457] on span "OK" at bounding box center [660, 463] width 16 height 32
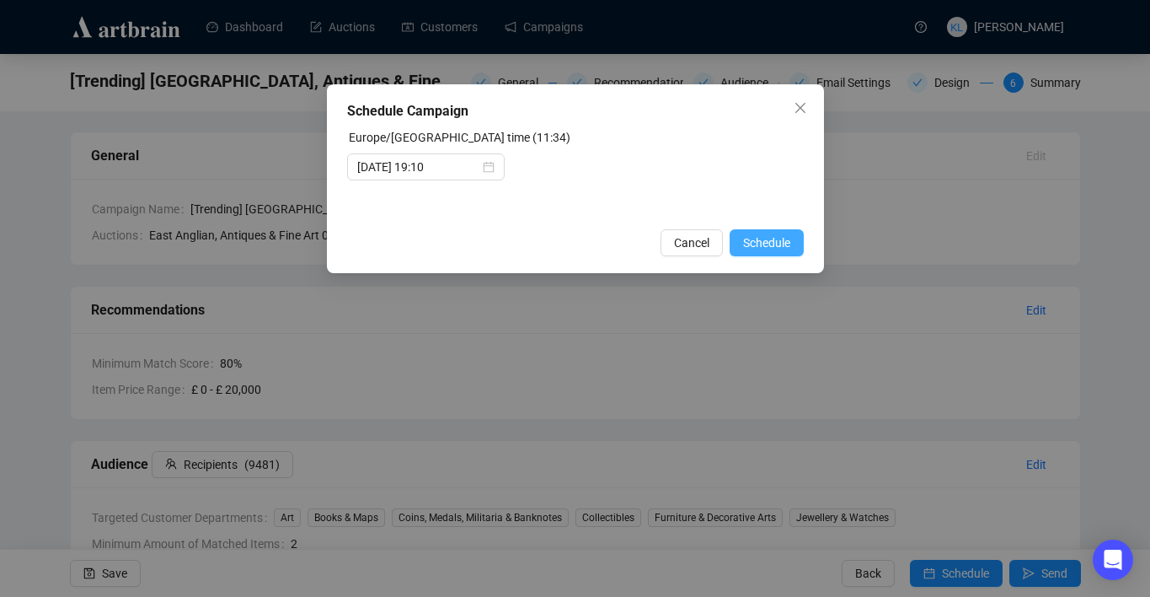
click at [763, 246] on span "Schedule" at bounding box center [766, 242] width 47 height 19
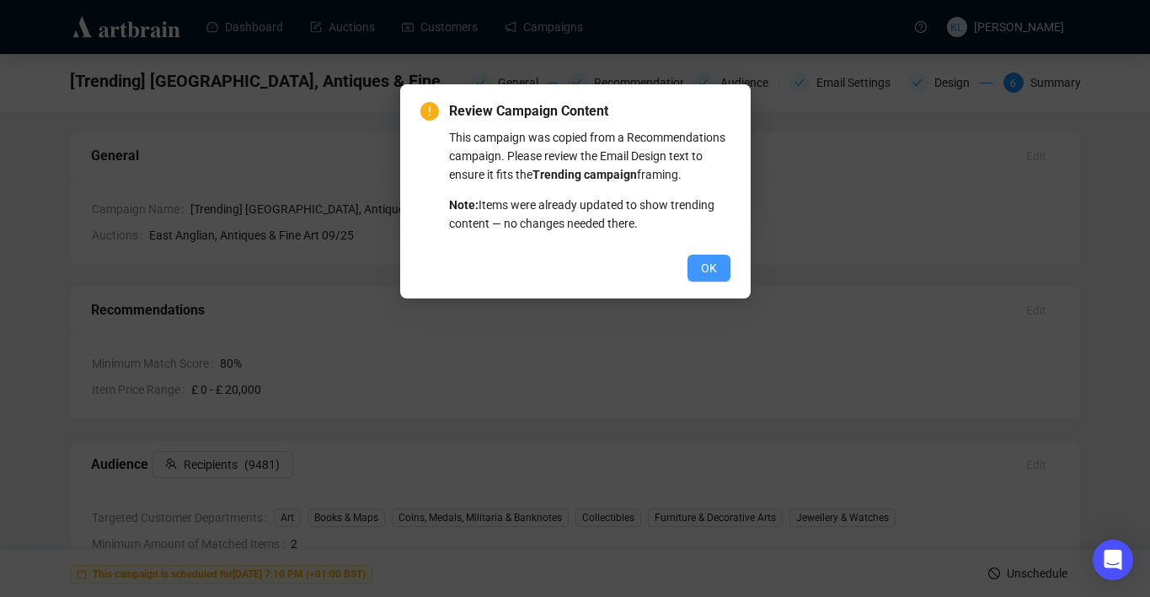
click at [713, 277] on span "OK" at bounding box center [709, 268] width 16 height 19
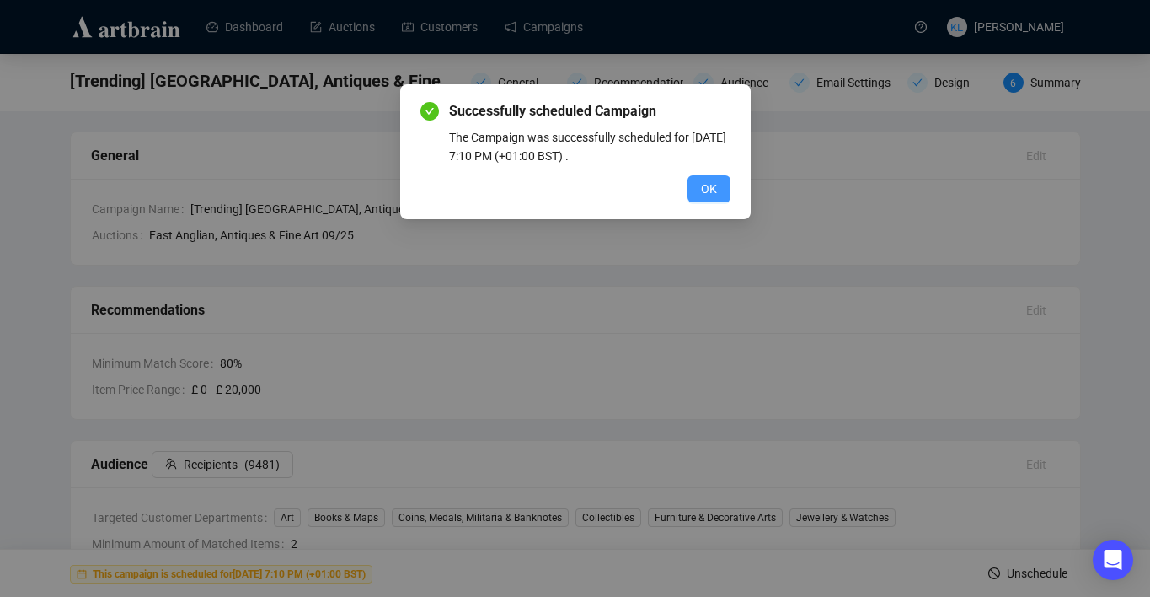
click at [707, 190] on span "OK" at bounding box center [709, 188] width 16 height 19
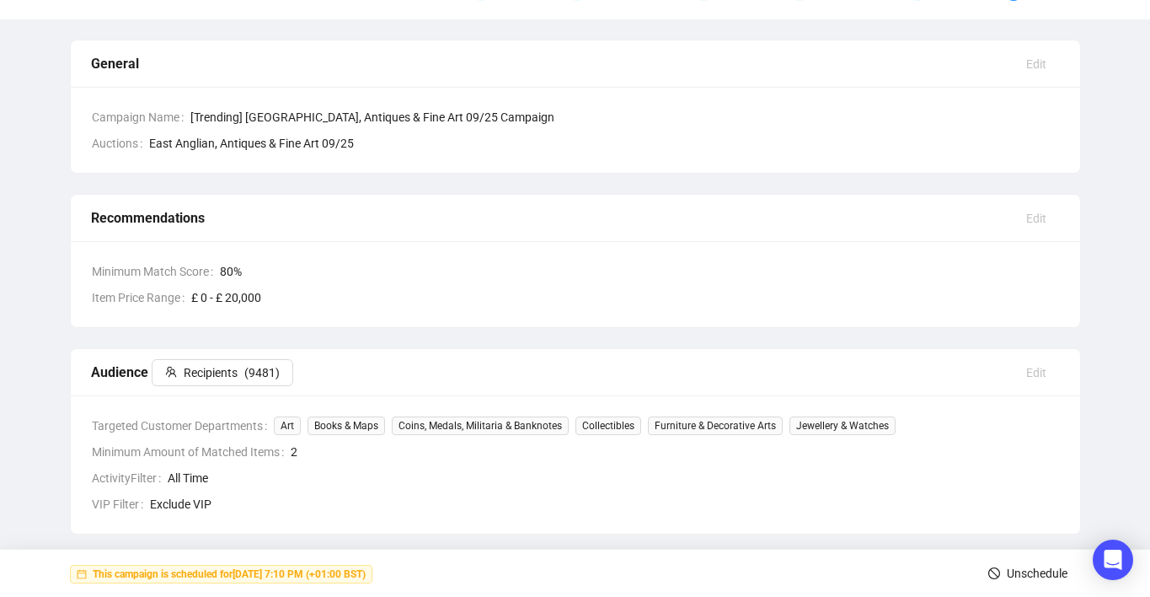
scroll to position [98, 0]
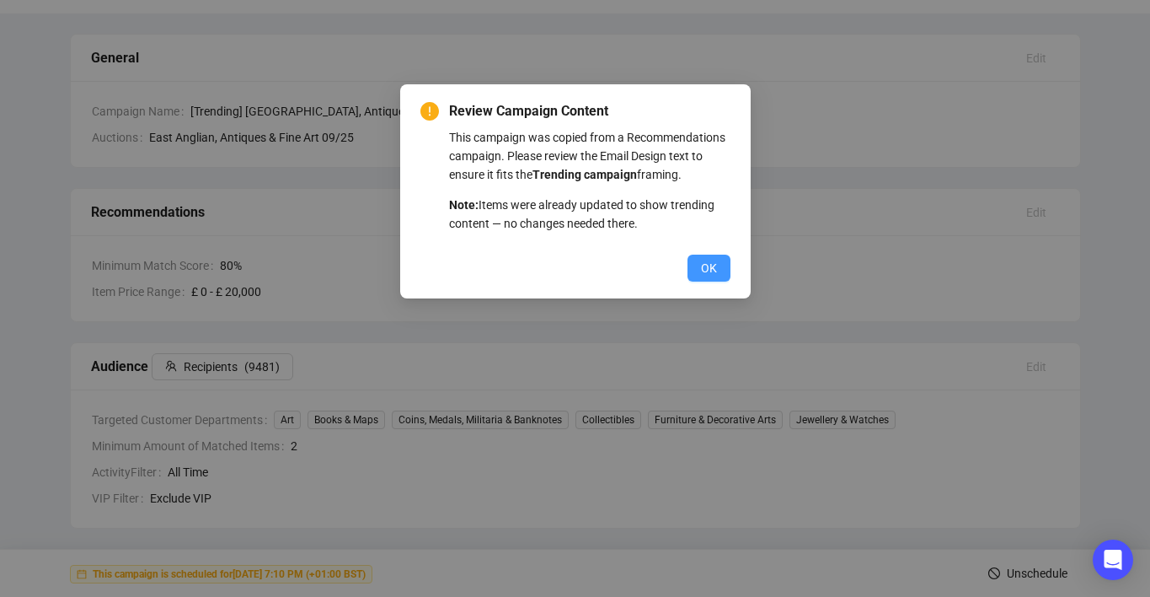
click at [699, 281] on button "OK" at bounding box center [709, 267] width 43 height 27
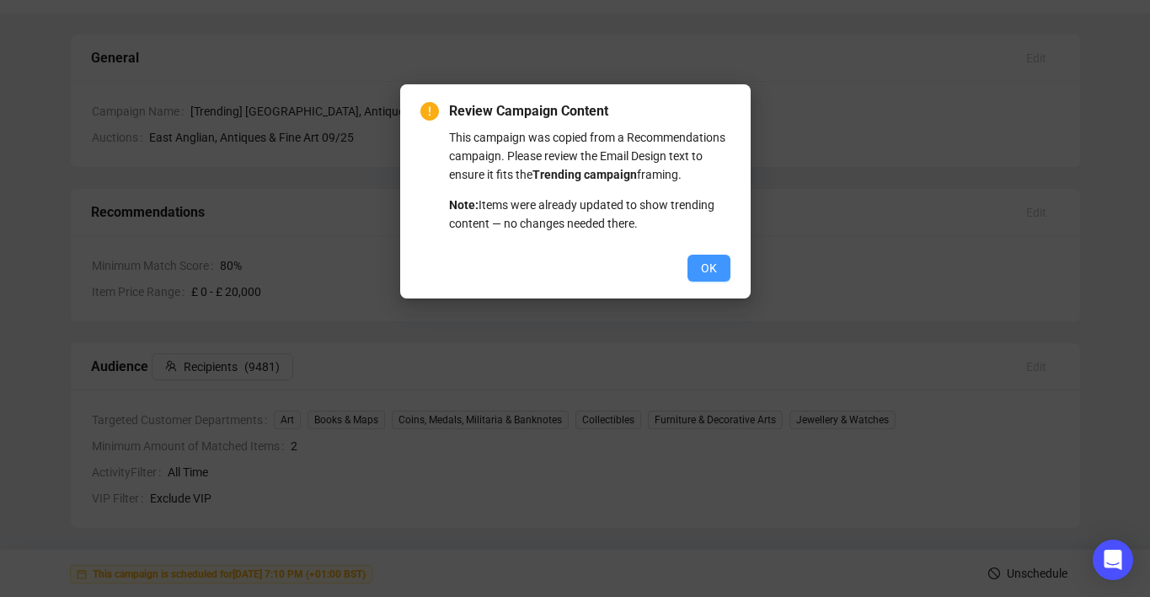
click at [699, 280] on button "OK" at bounding box center [709, 267] width 43 height 27
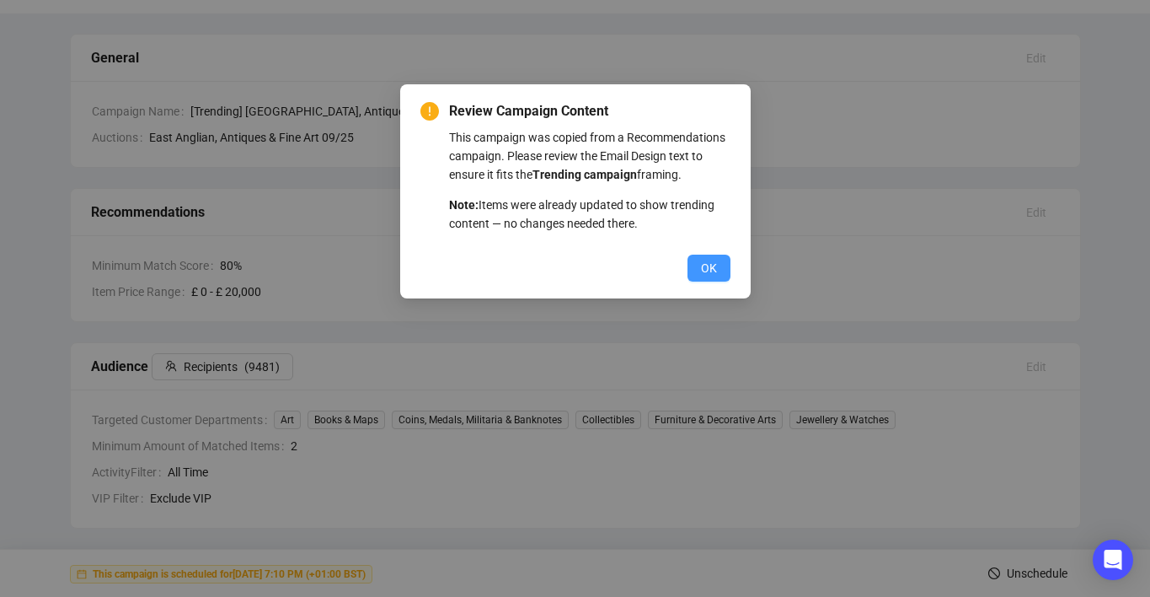
click at [698, 281] on button "OK" at bounding box center [709, 267] width 43 height 27
click at [718, 281] on button "OK" at bounding box center [709, 267] width 43 height 27
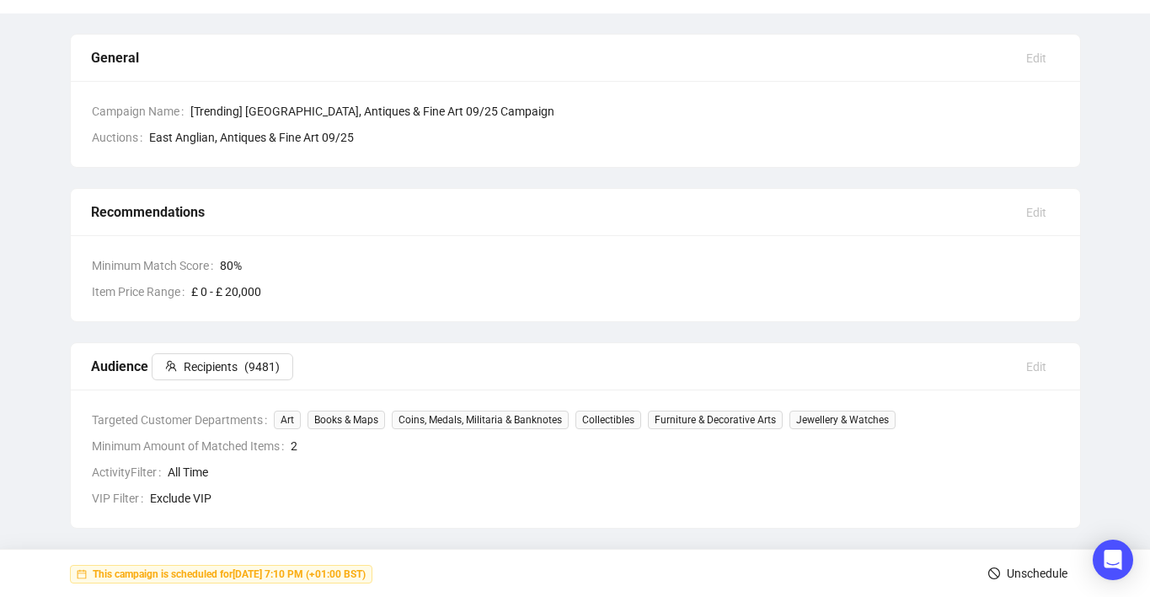
scroll to position [0, 0]
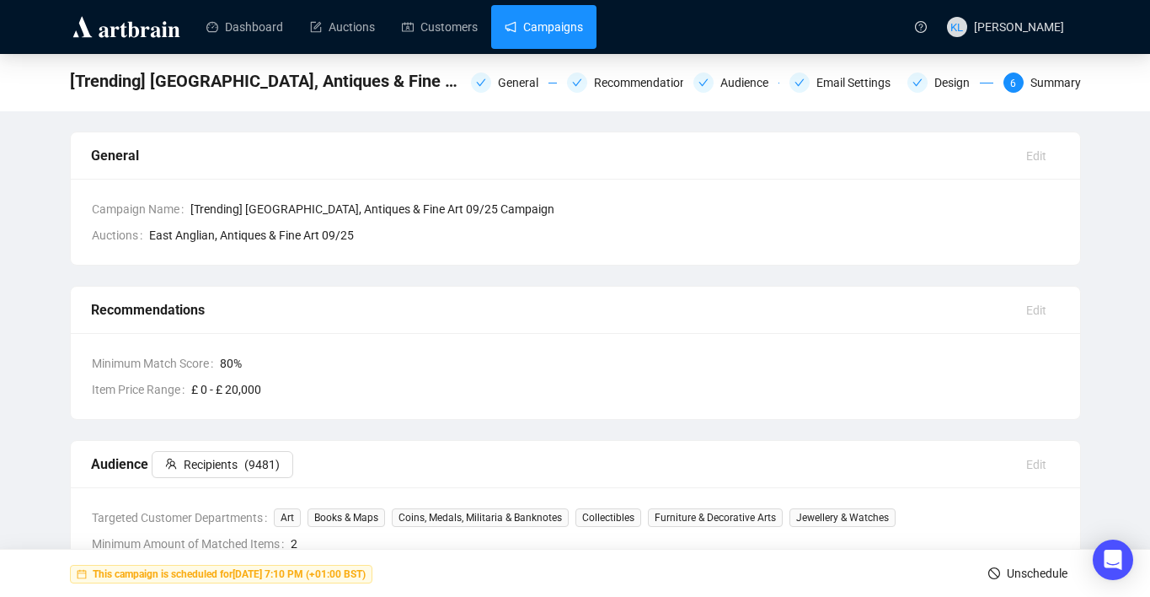
click at [564, 23] on link "Campaigns" at bounding box center [544, 27] width 78 height 44
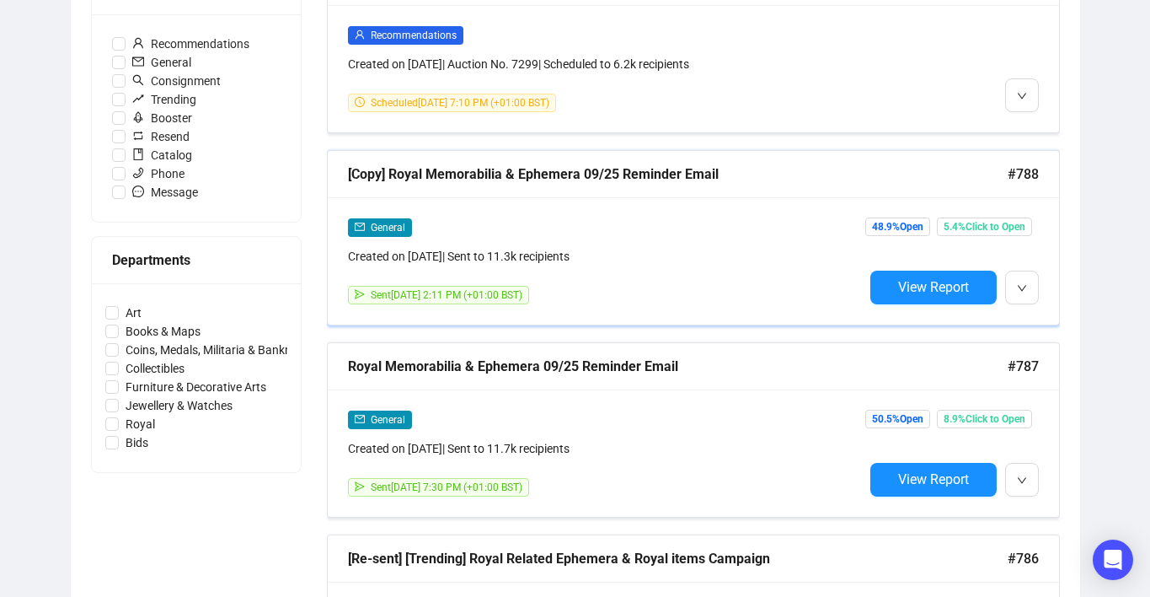
scroll to position [551, 0]
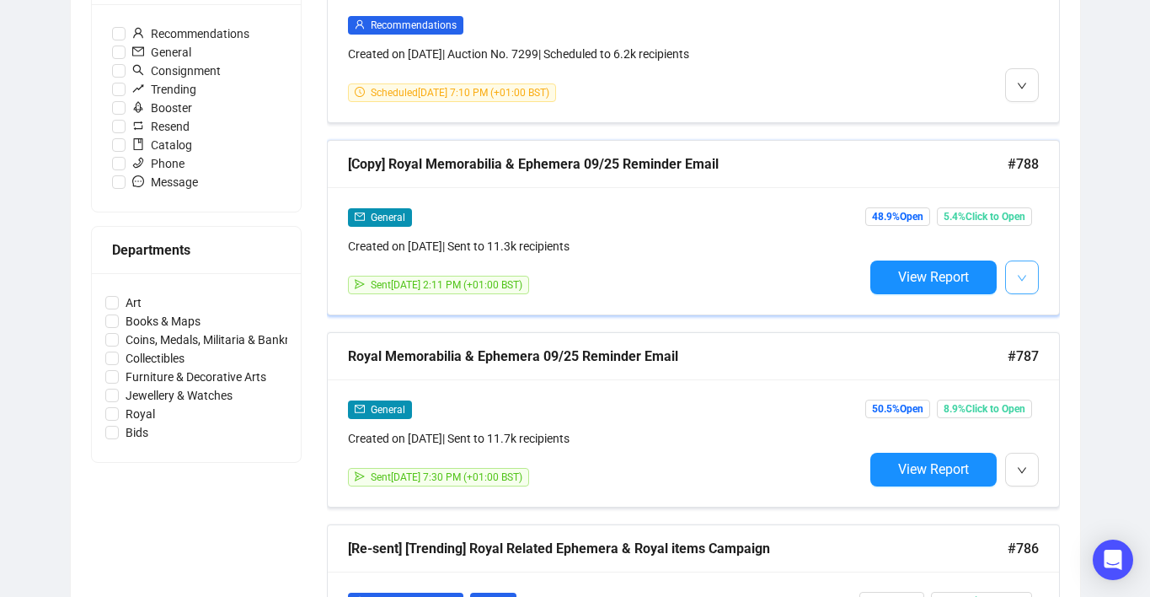
click at [1026, 276] on icon "down" at bounding box center [1022, 278] width 10 height 10
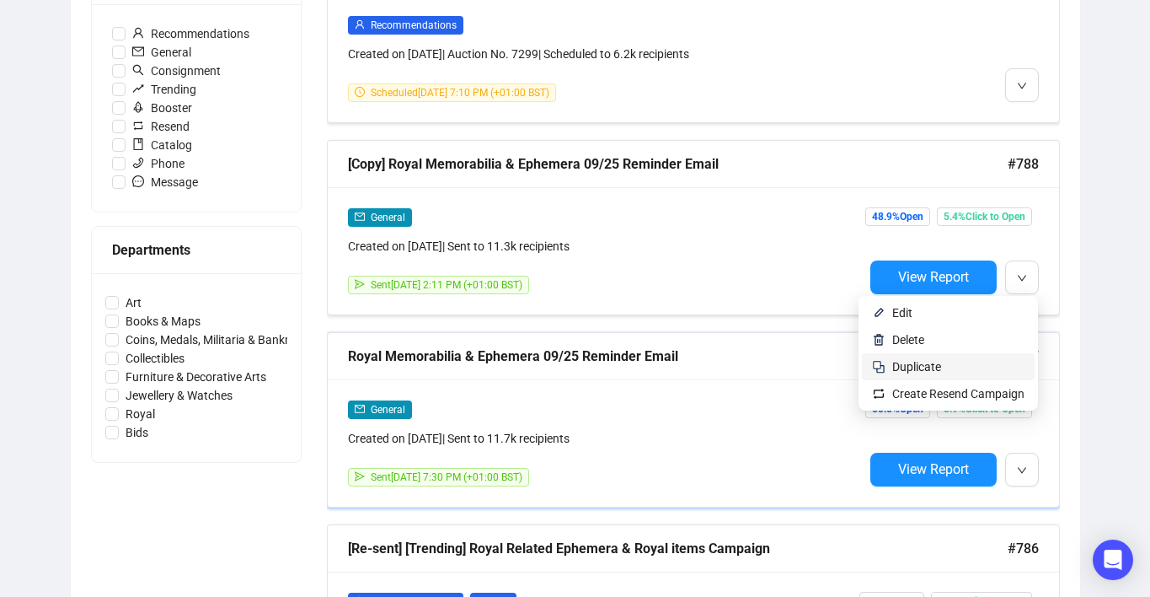
click at [932, 356] on li "Duplicate" at bounding box center [948, 366] width 173 height 27
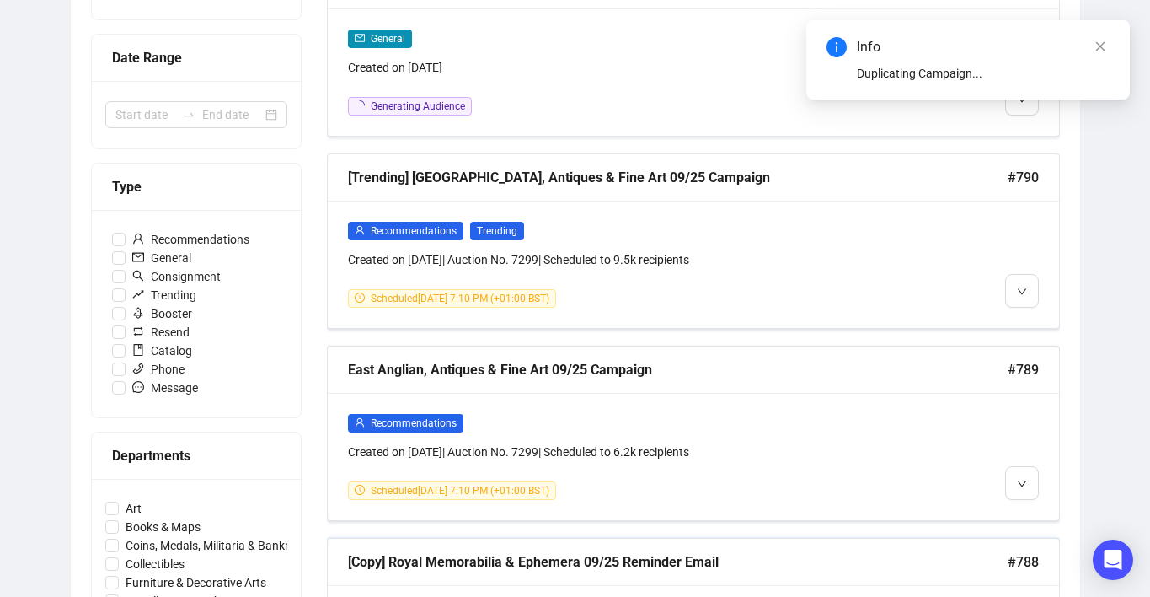
scroll to position [233, 0]
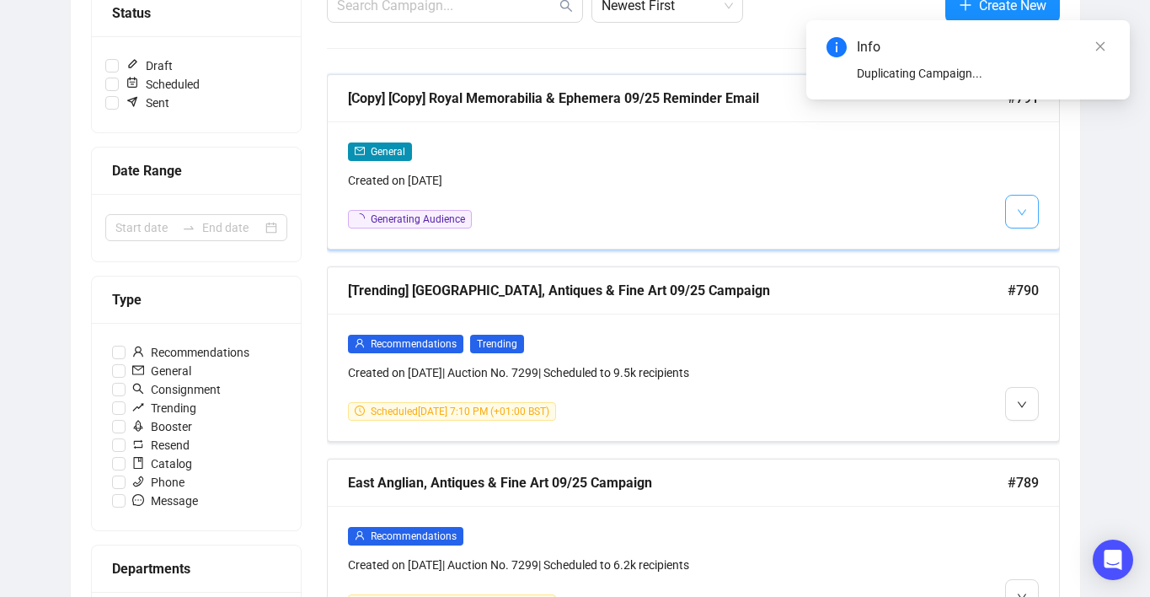
click at [1020, 217] on span "button" at bounding box center [1022, 211] width 10 height 21
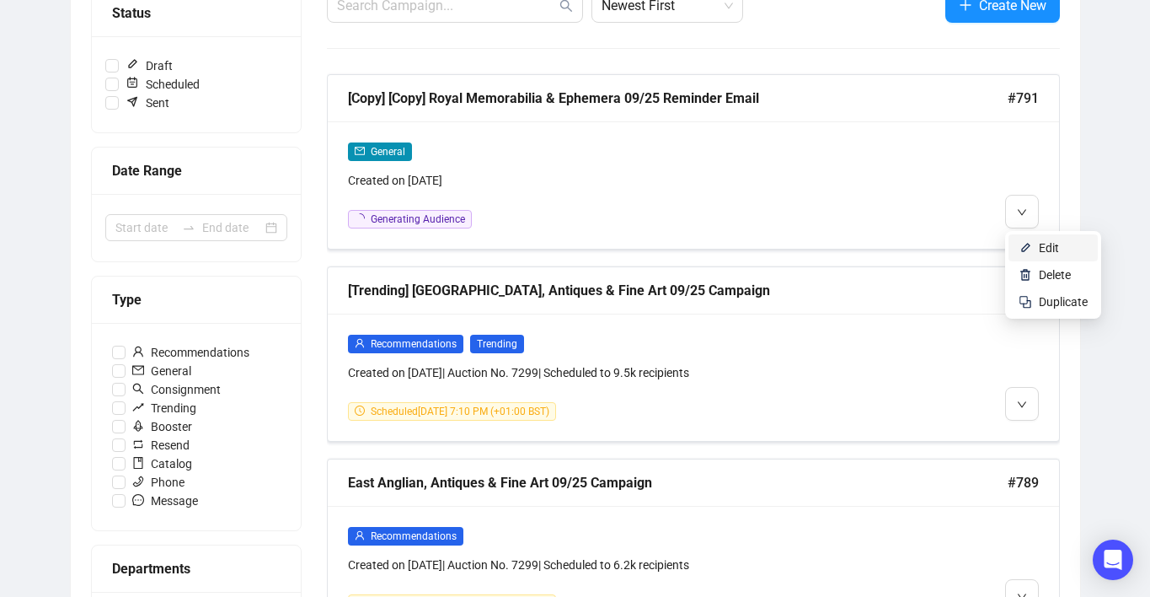
click at [1028, 241] on img at bounding box center [1025, 247] width 13 height 13
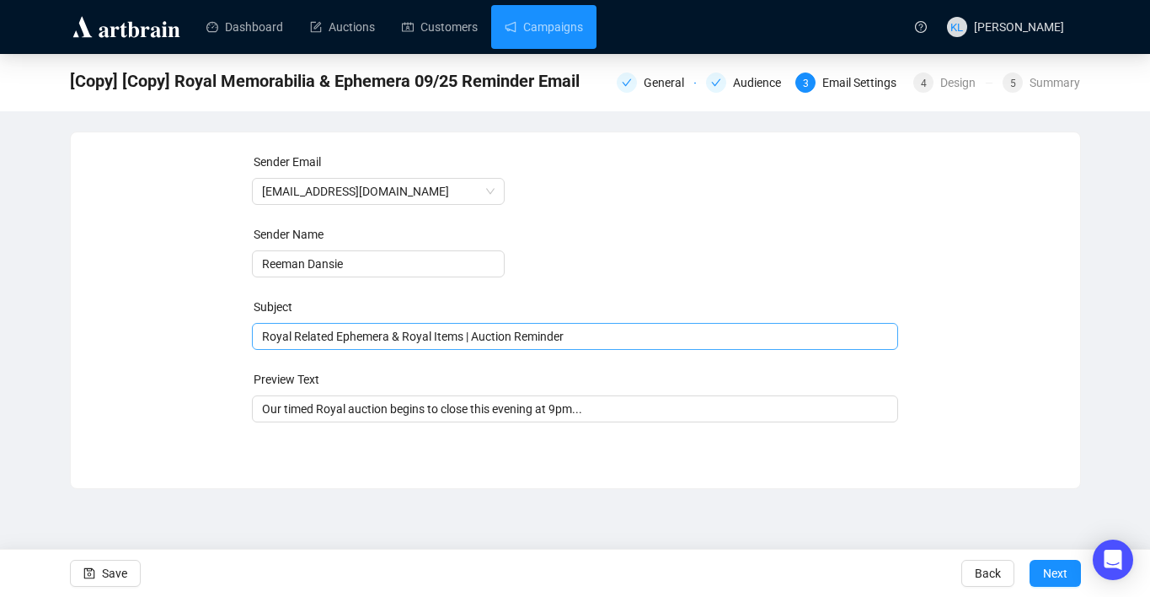
click at [410, 337] on span "Royal Related Ephemera & Royal Items | Auction Reminder" at bounding box center [575, 335] width 646 height 13
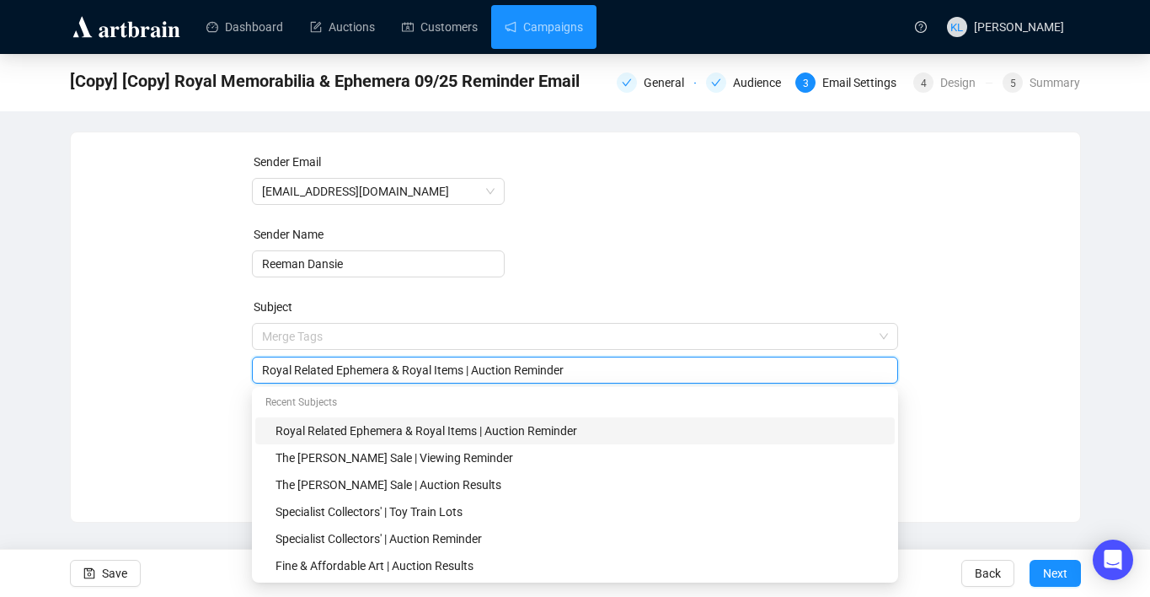
drag, startPoint x: 471, startPoint y: 372, endPoint x: 232, endPoint y: 372, distance: 239.3
click at [232, 372] on div "Sender Email [EMAIL_ADDRESS][DOMAIN_NAME] Sender Name Reeman Dansie Subject Mer…" at bounding box center [575, 315] width 969 height 324
click at [360, 371] on input "East Anglian, Antoques & Fine Art | Auction Reminder" at bounding box center [575, 370] width 626 height 19
type input "East Anglian, Antiques & Fine Art | Auction Reminder"
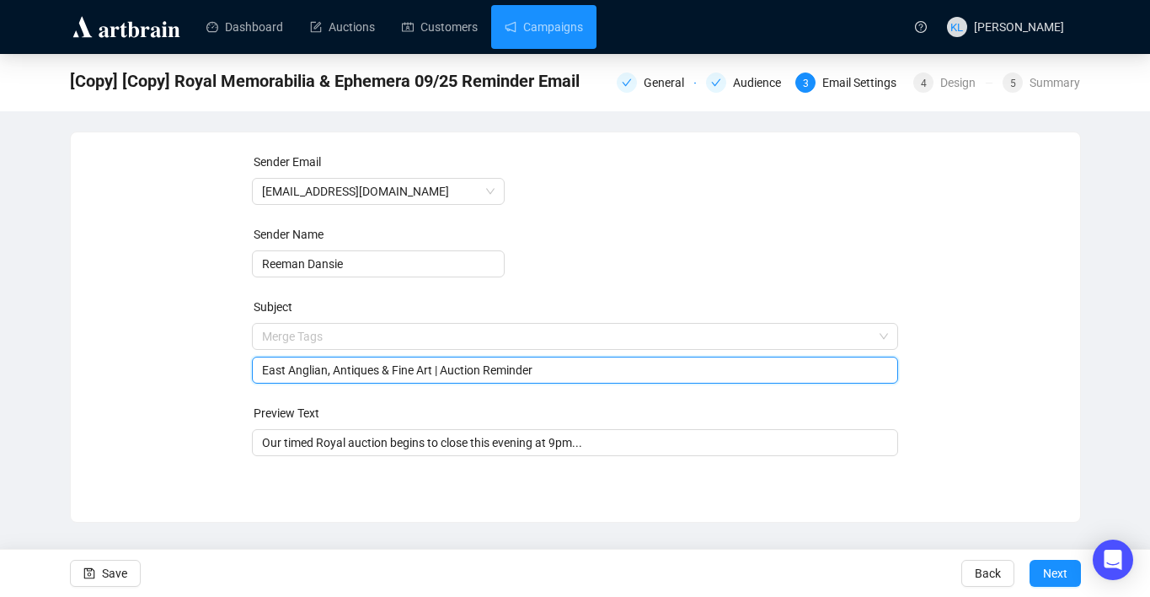
click at [213, 390] on div "Sender Email [EMAIL_ADDRESS][DOMAIN_NAME] Sender Name Reeman Dansie Subject Mer…" at bounding box center [575, 315] width 969 height 324
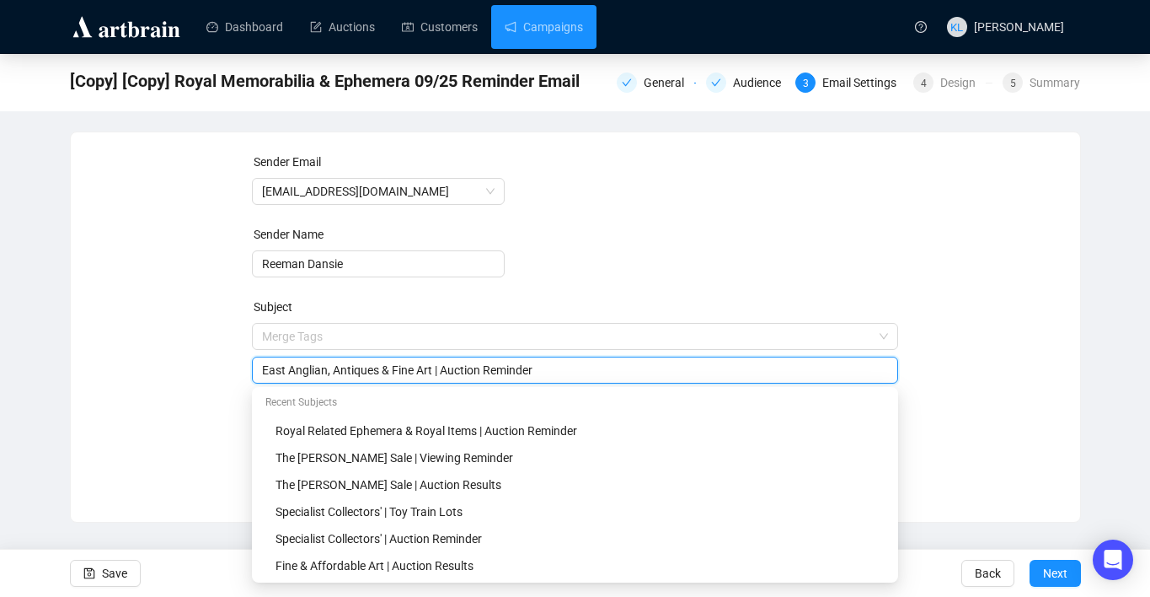
drag, startPoint x: 442, startPoint y: 374, endPoint x: 266, endPoint y: 372, distance: 175.3
click at [263, 372] on input "East Anglian, Antiques & Fine Art | Auction Reminder" at bounding box center [575, 370] width 626 height 19
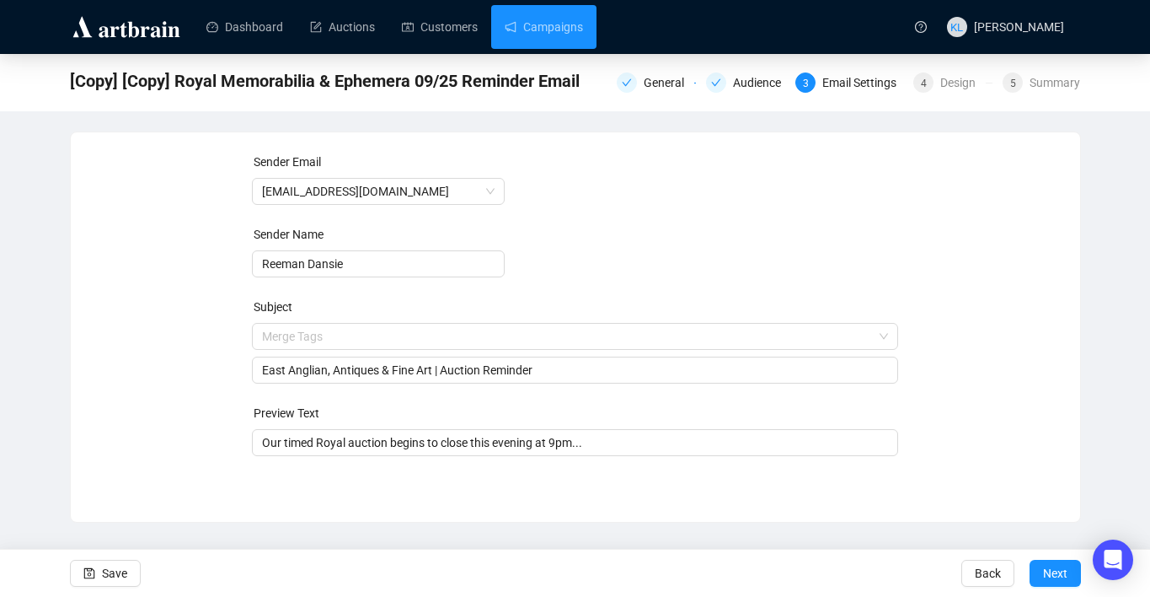
click at [138, 422] on div "Sender Email [EMAIL_ADDRESS][DOMAIN_NAME] Sender Name Reeman Dansie Subject Mer…" at bounding box center [575, 315] width 969 height 324
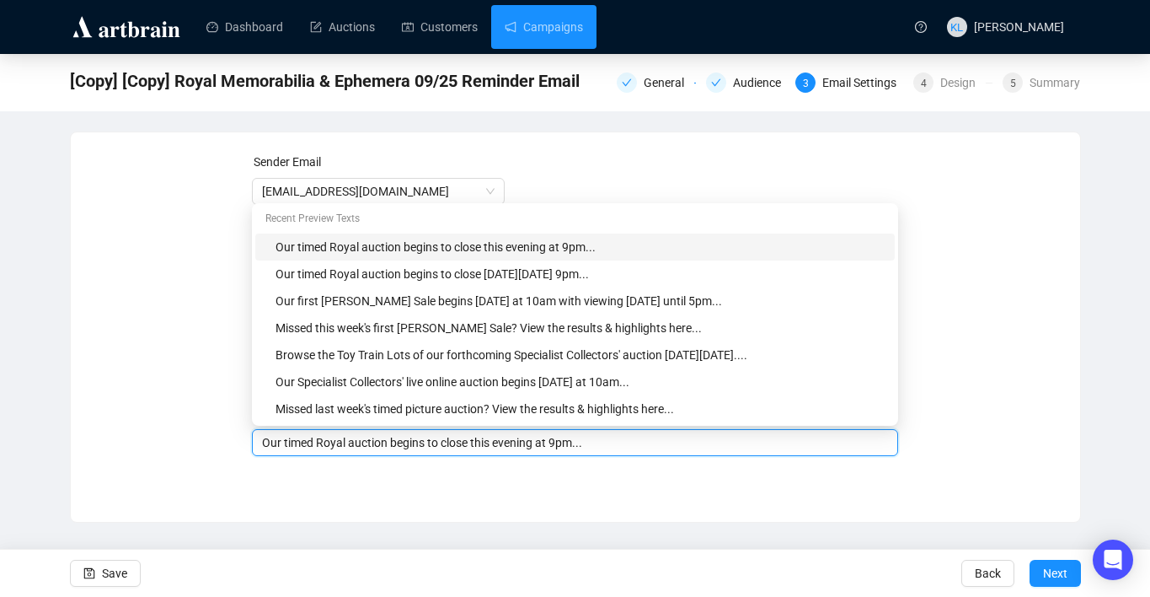
drag, startPoint x: 350, startPoint y: 445, endPoint x: 286, endPoint y: 445, distance: 64.0
click at [286, 445] on input "Our timed Royal auction begins to close this evening at 9pm..." at bounding box center [575, 442] width 626 height 19
paste input "East Anglian, Antiques & Fine Art"
drag, startPoint x: 661, startPoint y: 447, endPoint x: 559, endPoint y: 447, distance: 102.8
click at [559, 447] on input "Our East Anglian, Antiques & Fine Art auction begins to close this evening at 9…" at bounding box center [575, 442] width 626 height 19
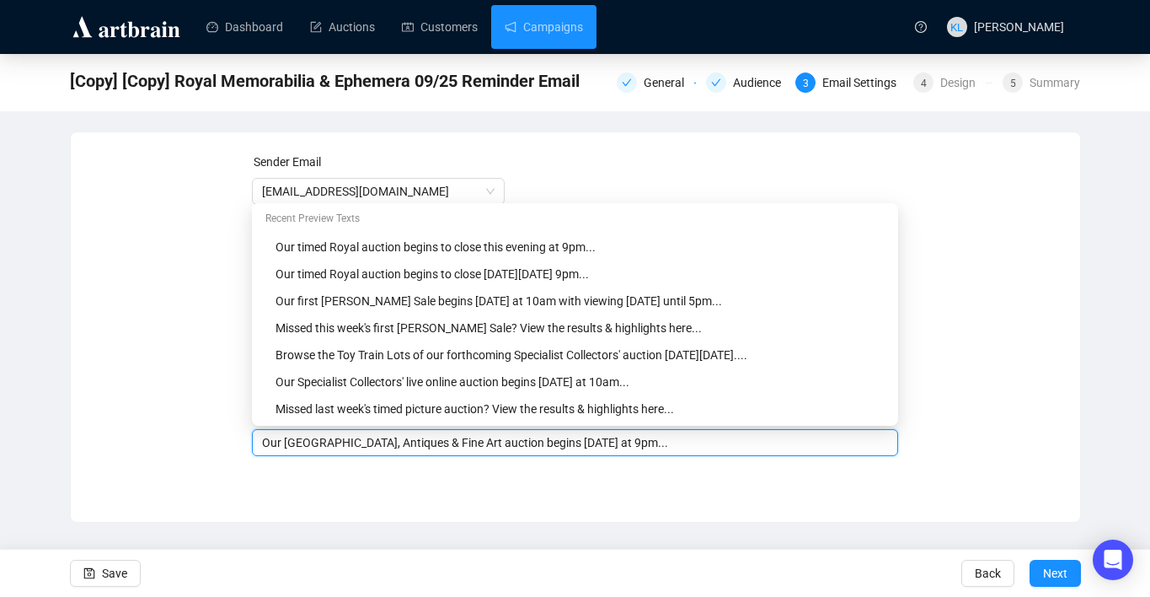
click at [635, 447] on input "Our [GEOGRAPHIC_DATA], Antiques & Fine Art auction begins [DATE] at 9pm..." at bounding box center [575, 442] width 626 height 19
click at [467, 447] on input "Our [GEOGRAPHIC_DATA], Antiques & Fine Art auction begins [DATE] at 10am..." at bounding box center [575, 442] width 626 height 19
type input "Our [GEOGRAPHIC_DATA], Antiques & Fine Art live online auction begins [DATE] at…"
click at [489, 500] on div "Sender Email [EMAIL_ADDRESS][DOMAIN_NAME] Sender Name Reeman Dansie Subject [GE…" at bounding box center [575, 326] width 1011 height 391
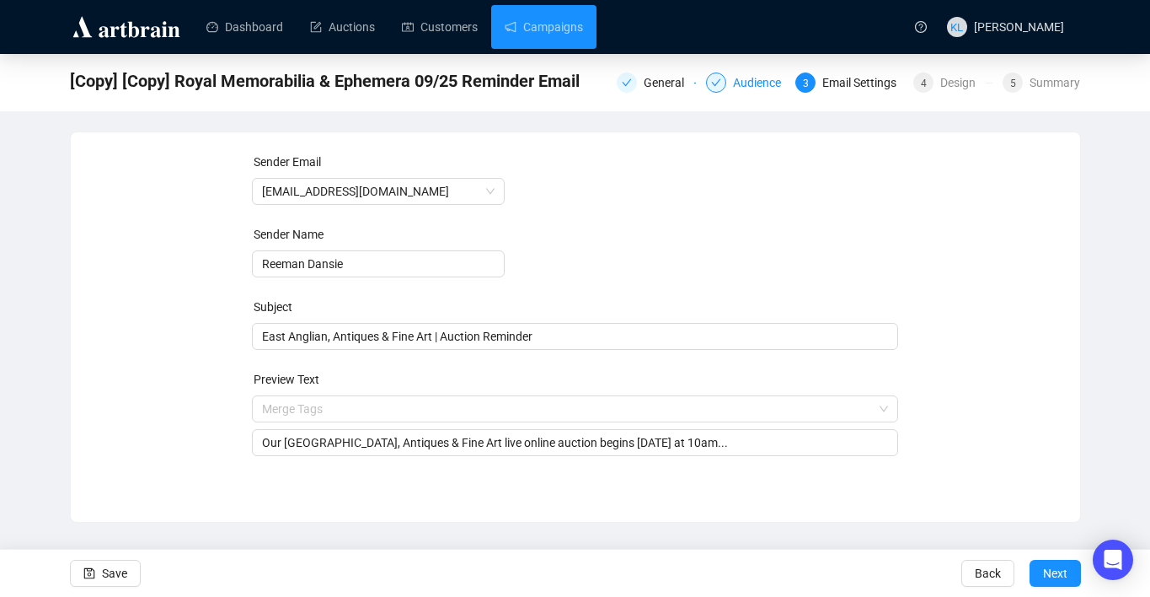
click at [733, 83] on div "Audience" at bounding box center [762, 82] width 58 height 20
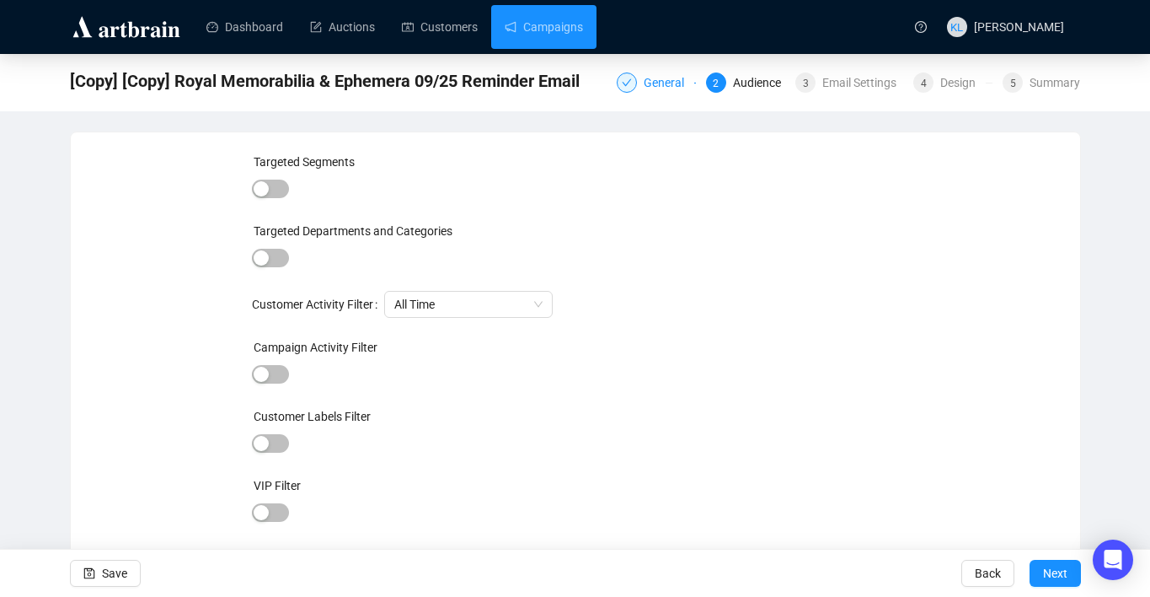
click at [644, 88] on div "General" at bounding box center [669, 82] width 51 height 20
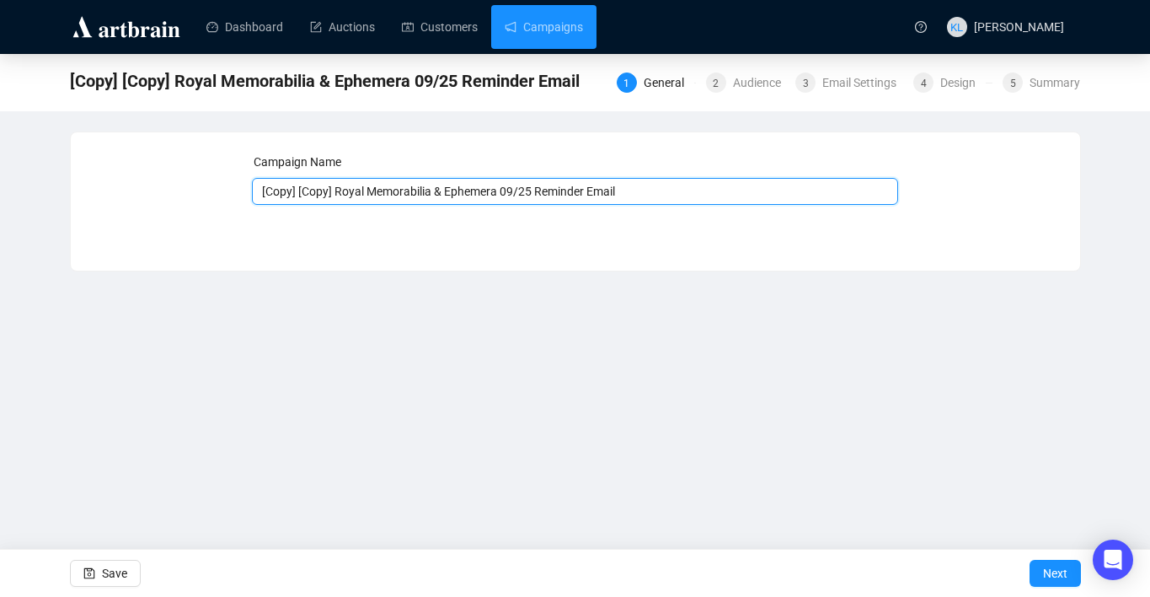
click at [565, 188] on input "[Copy] [Copy] Royal Memorabilia & Ephemera 09/25 Reminder Email" at bounding box center [575, 191] width 646 height 27
drag, startPoint x: 344, startPoint y: 195, endPoint x: 244, endPoint y: 195, distance: 99.4
click at [244, 195] on div "Campaign Name [Copy] [Copy] Royal Memorabilia & Ephemera 09/25 Reminder Email S…" at bounding box center [575, 189] width 969 height 72
drag, startPoint x: 432, startPoint y: 191, endPoint x: 258, endPoint y: 194, distance: 174.4
click at [258, 193] on input "Royal Memorabilia & Ephemera 09/25 Reminder Email" at bounding box center [575, 191] width 646 height 27
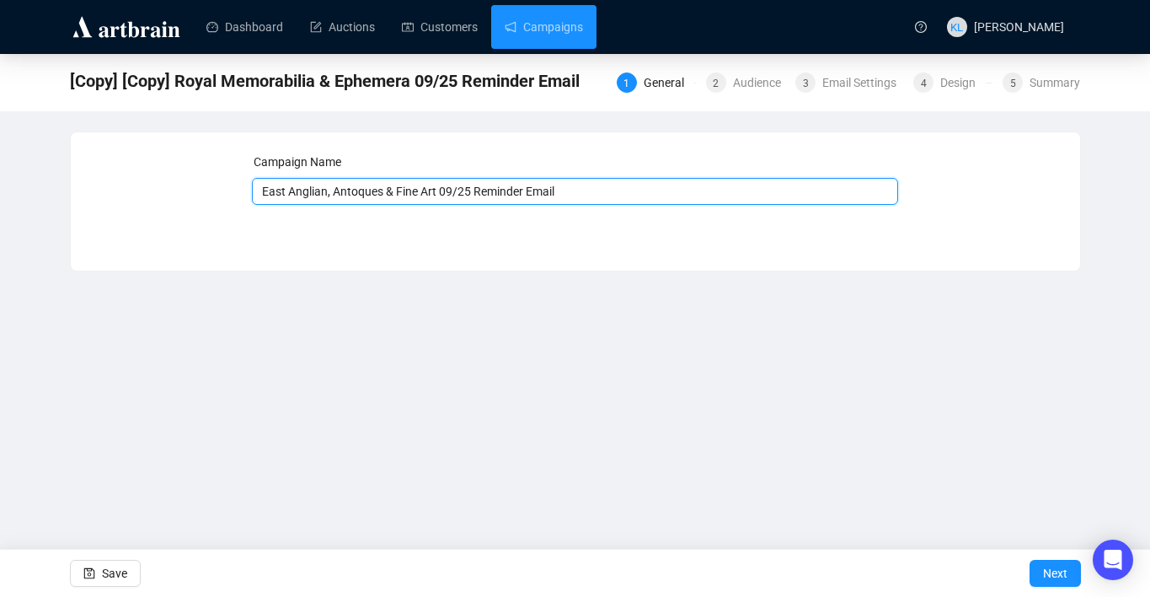
click at [361, 193] on input "East Anglian, Antoques & Fine Art 09/25 Reminder Email" at bounding box center [575, 191] width 646 height 27
type input "East Anglian, Antiques & Fine Art 09/25 Reminder Email"
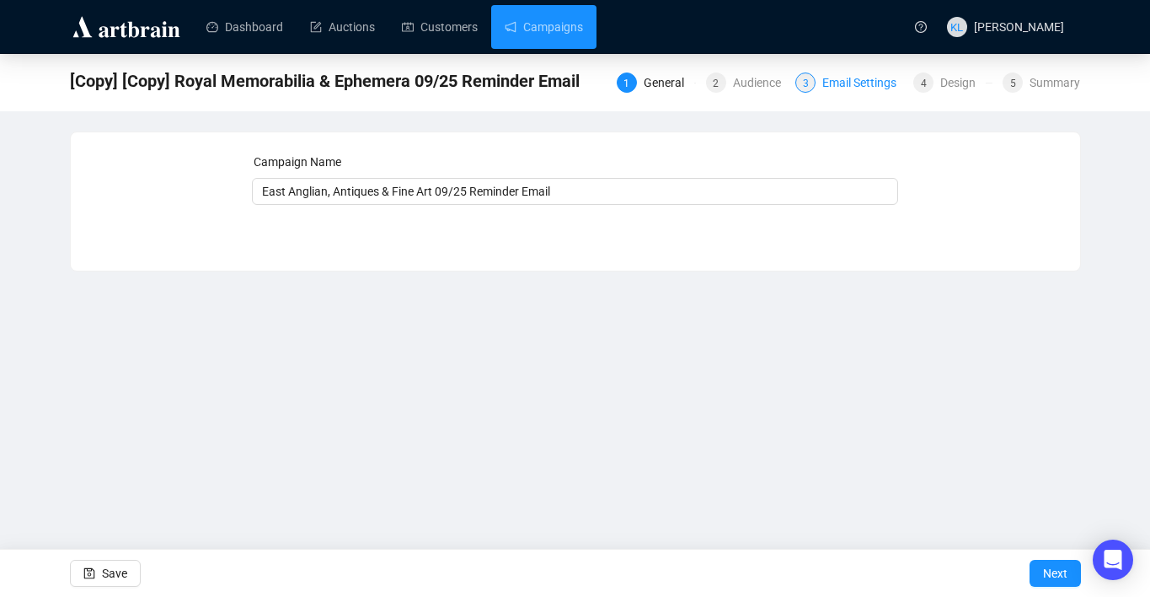
click at [817, 85] on div "3 Email Settings" at bounding box center [849, 82] width 108 height 20
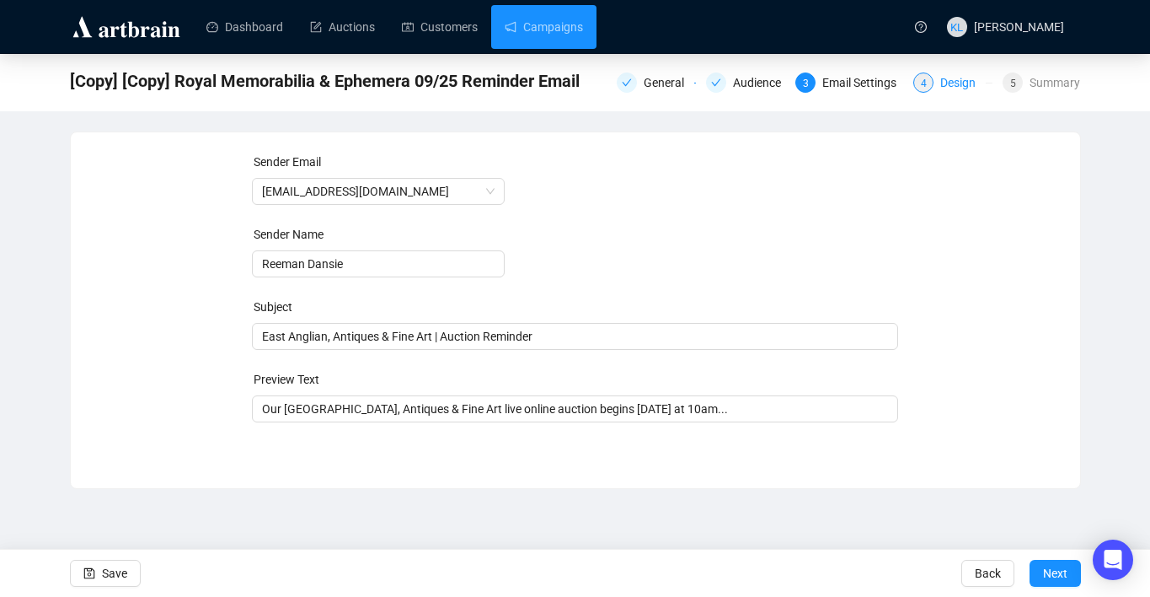
click at [929, 88] on div "4 Design" at bounding box center [952, 82] width 79 height 20
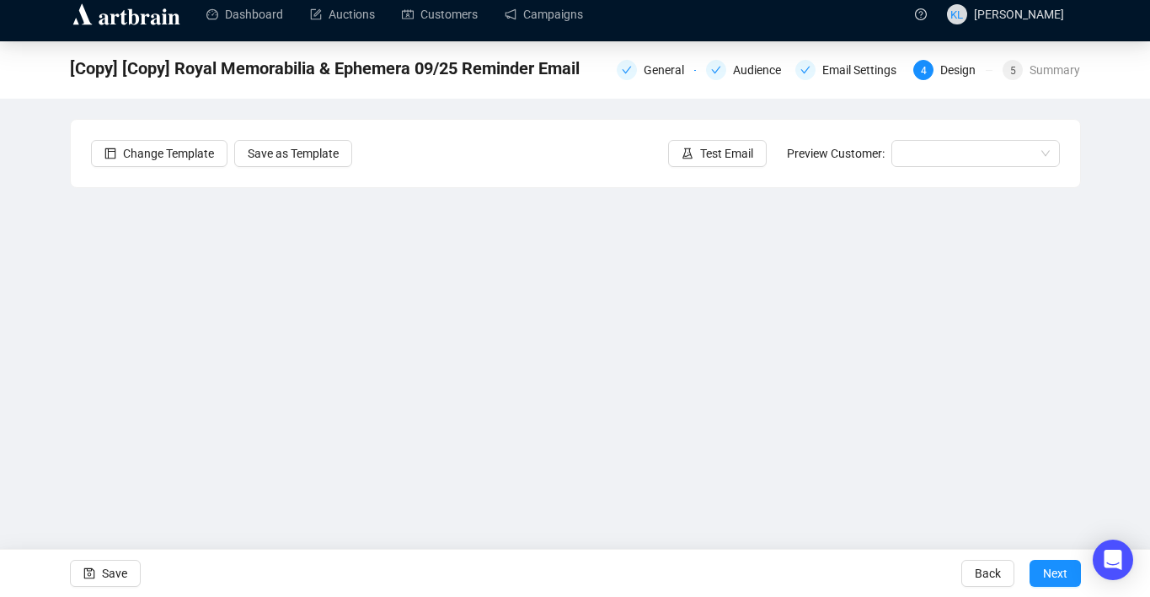
scroll to position [17, 0]
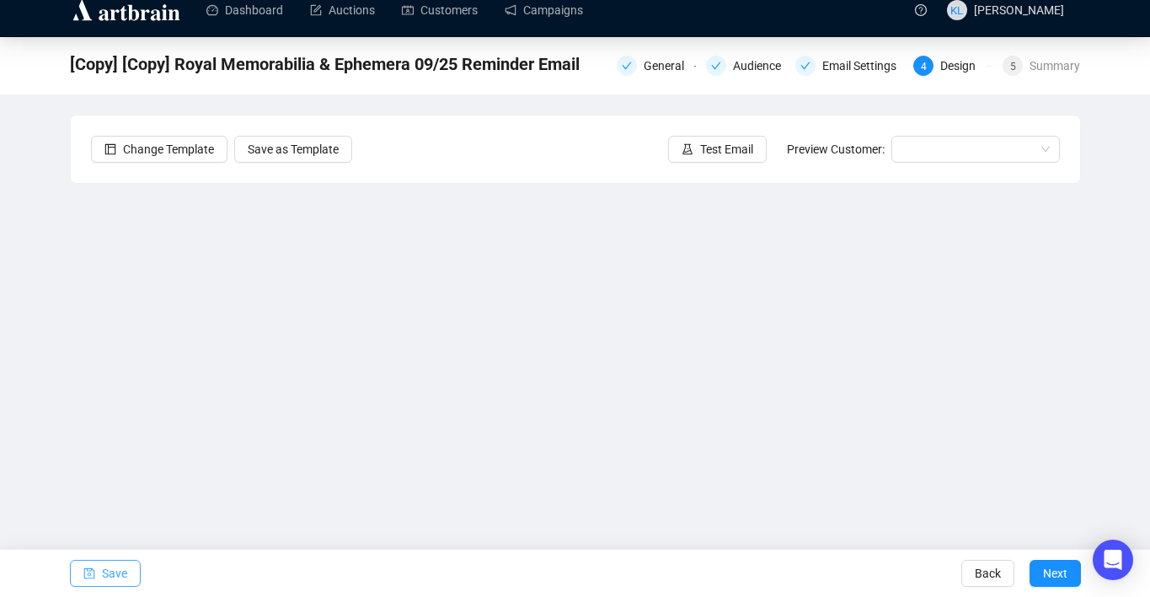
click at [126, 562] on span "Save" at bounding box center [114, 572] width 25 height 47
